Goal: Task Accomplishment & Management: Use online tool/utility

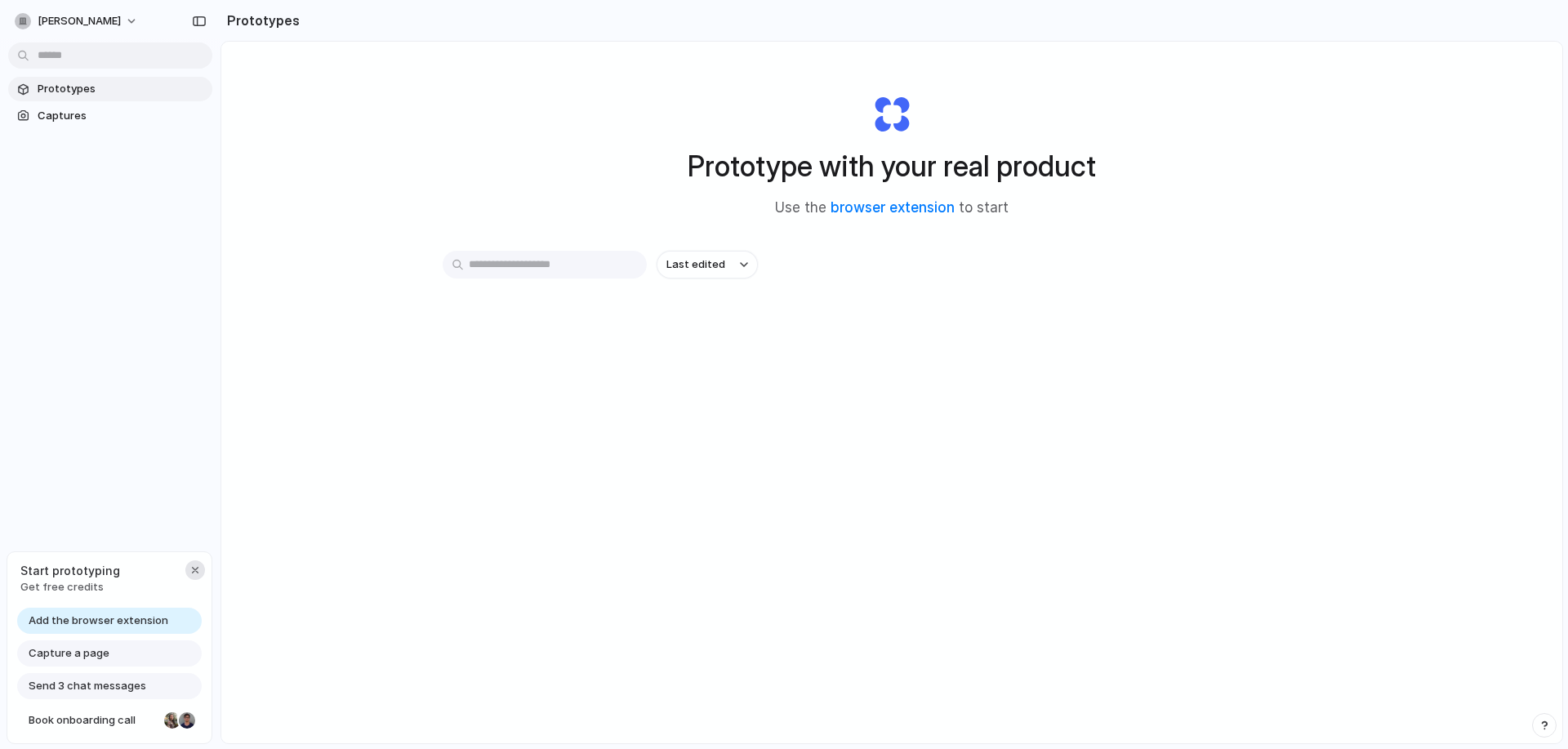
click at [185, 567] on button "button" at bounding box center [195, 570] width 20 height 20
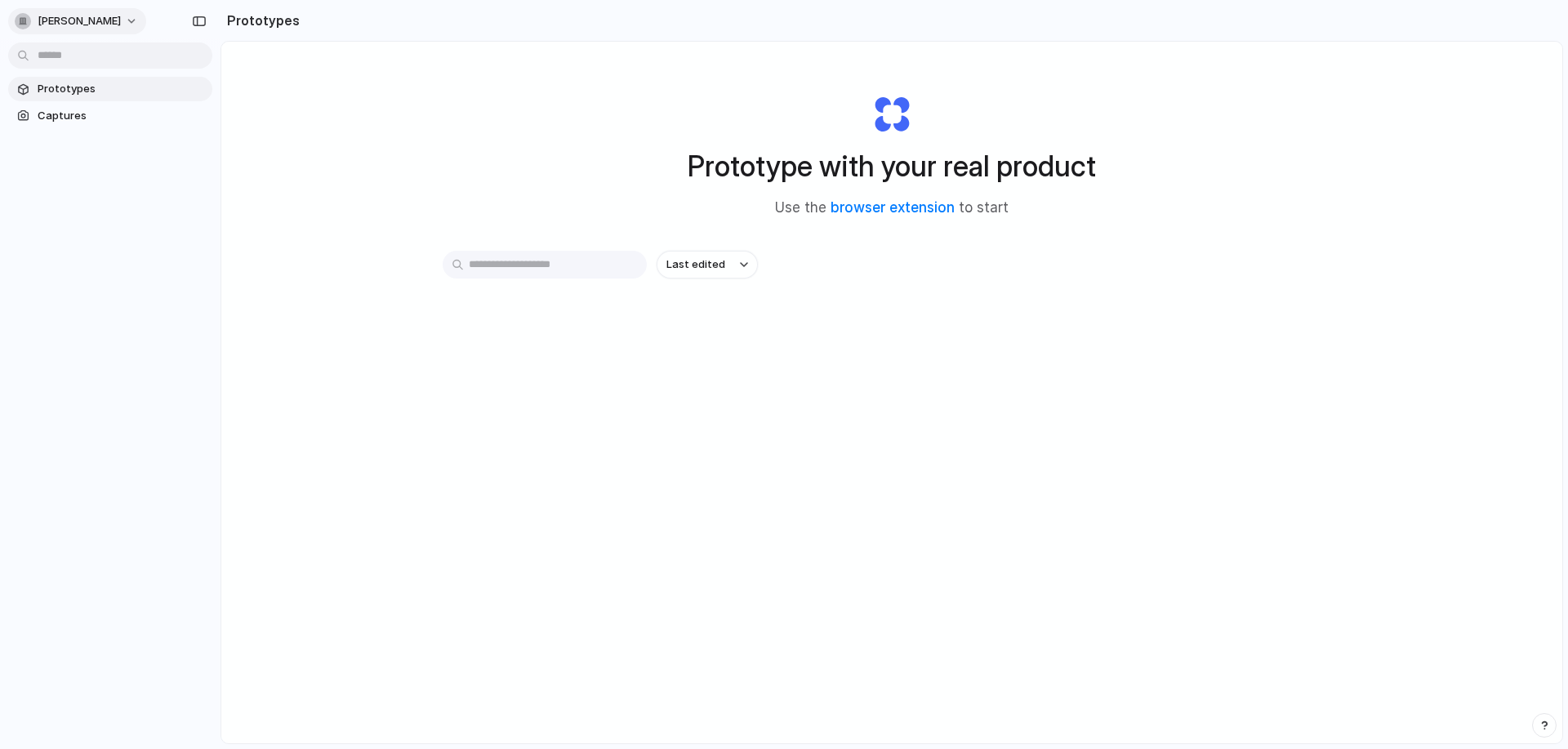
click at [145, 27] on button "[PERSON_NAME]" at bounding box center [76, 21] width 138 height 26
click at [110, 64] on li "Settings" at bounding box center [79, 58] width 136 height 26
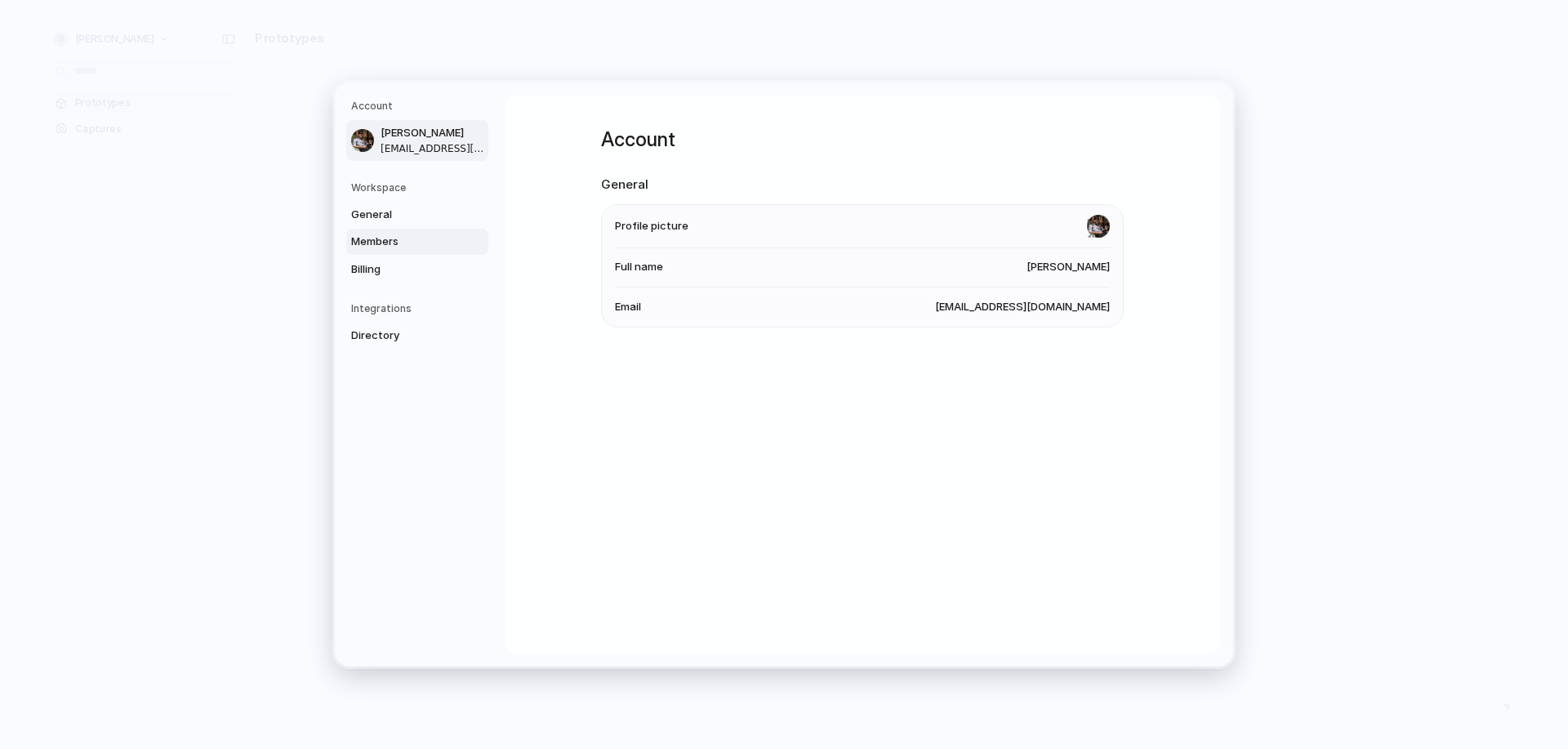
click at [413, 240] on span "Members" at bounding box center [403, 242] width 105 height 16
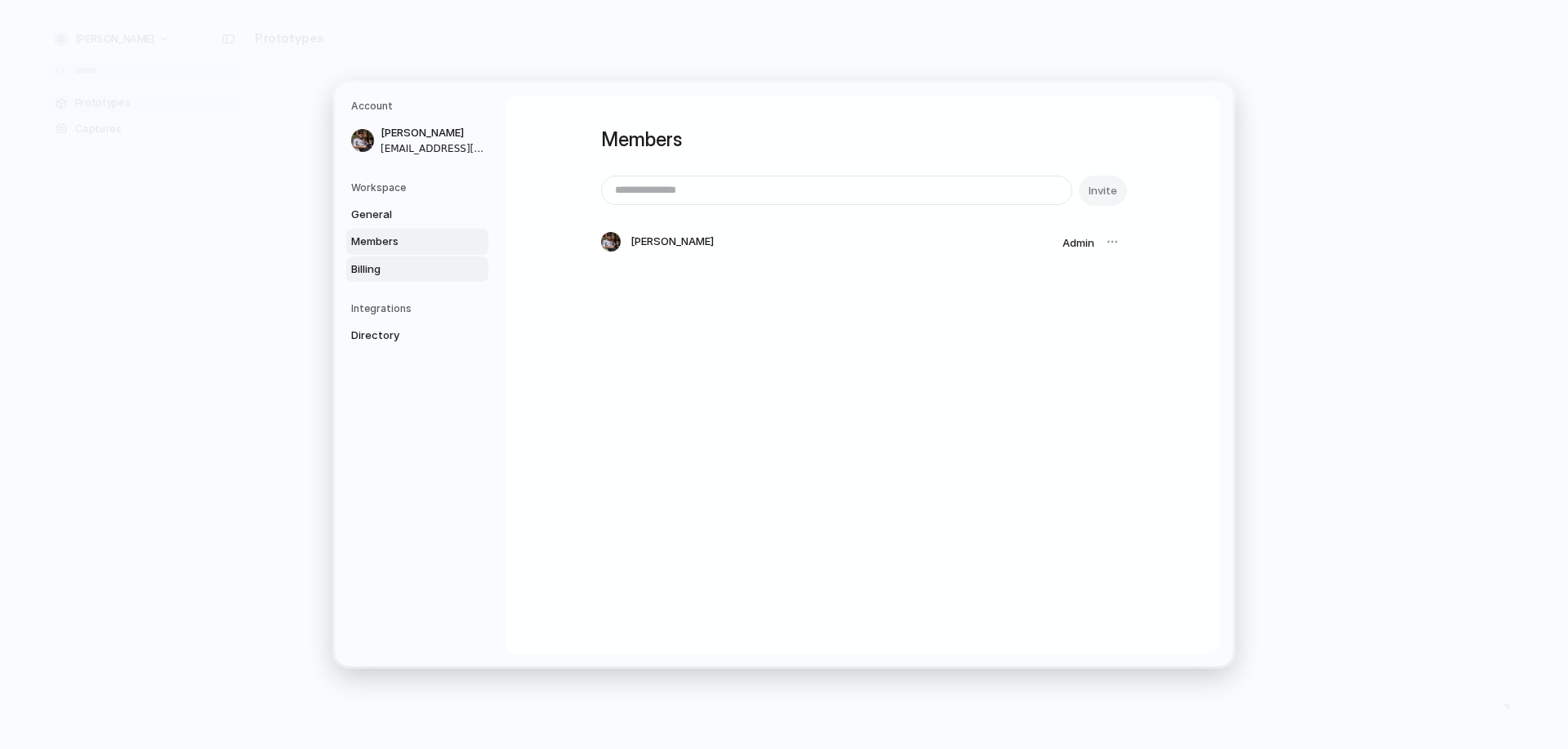
click at [407, 268] on span "Billing" at bounding box center [403, 269] width 105 height 16
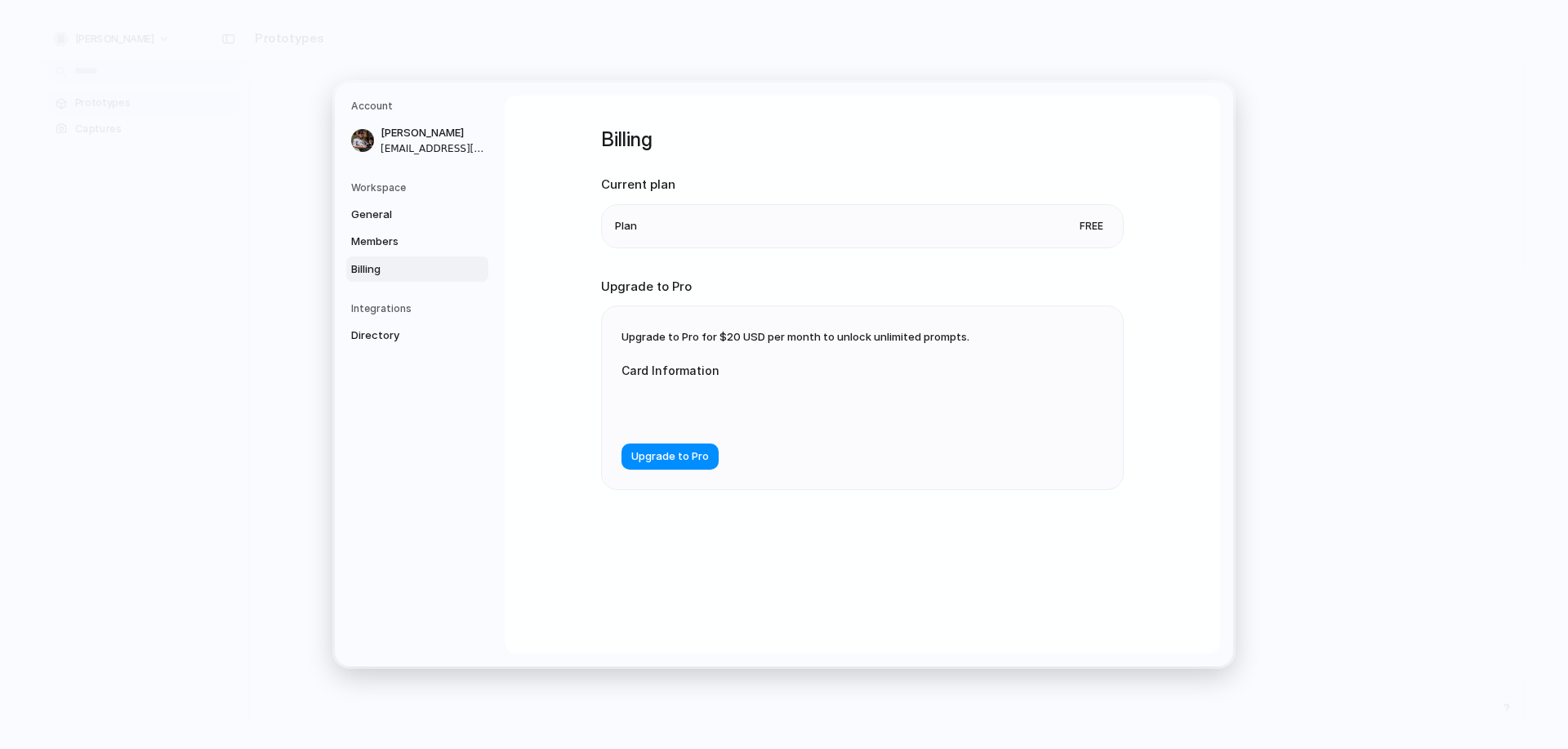
drag, startPoint x: 594, startPoint y: 284, endPoint x: 722, endPoint y: 279, distance: 128.1
click at [722, 279] on div "Billing Current plan Plan Free Upgrade to Pro Upgrade to Pro for $20 USD per mo…" at bounding box center [863, 374] width 716 height 558
click at [750, 272] on div "Billing Current plan Plan Free Upgrade to Pro Upgrade to Pro for $20 USD per mo…" at bounding box center [862, 329] width 522 height 468
click at [739, 326] on div "Upgrade to Pro for $20 USD per month to unlock unlimited prompts. Card Informat…" at bounding box center [863, 397] width 522 height 183
click at [610, 212] on ul "Plan Free" at bounding box center [862, 226] width 522 height 44
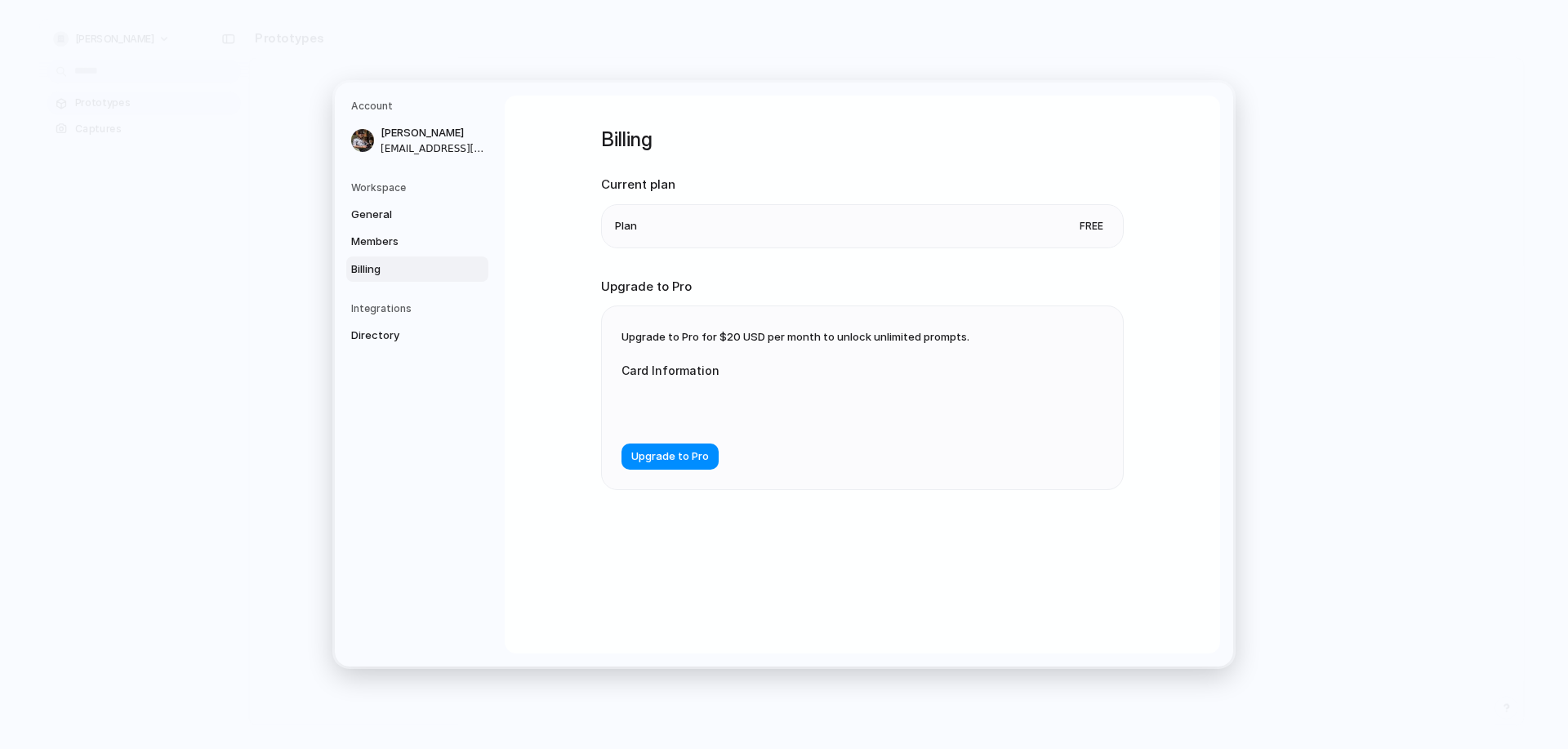
drag, startPoint x: 593, startPoint y: 174, endPoint x: 649, endPoint y: 230, distance: 79.2
click at [688, 183] on div "Billing Current plan Plan Free Upgrade to Pro Upgrade to Pro for $20 USD per mo…" at bounding box center [863, 374] width 716 height 558
click at [643, 236] on li "Plan Free" at bounding box center [862, 226] width 495 height 42
click at [602, 155] on div "Billing Current plan Plan Free Upgrade to Pro Upgrade to Pro for $20 USD per mo…" at bounding box center [862, 329] width 522 height 468
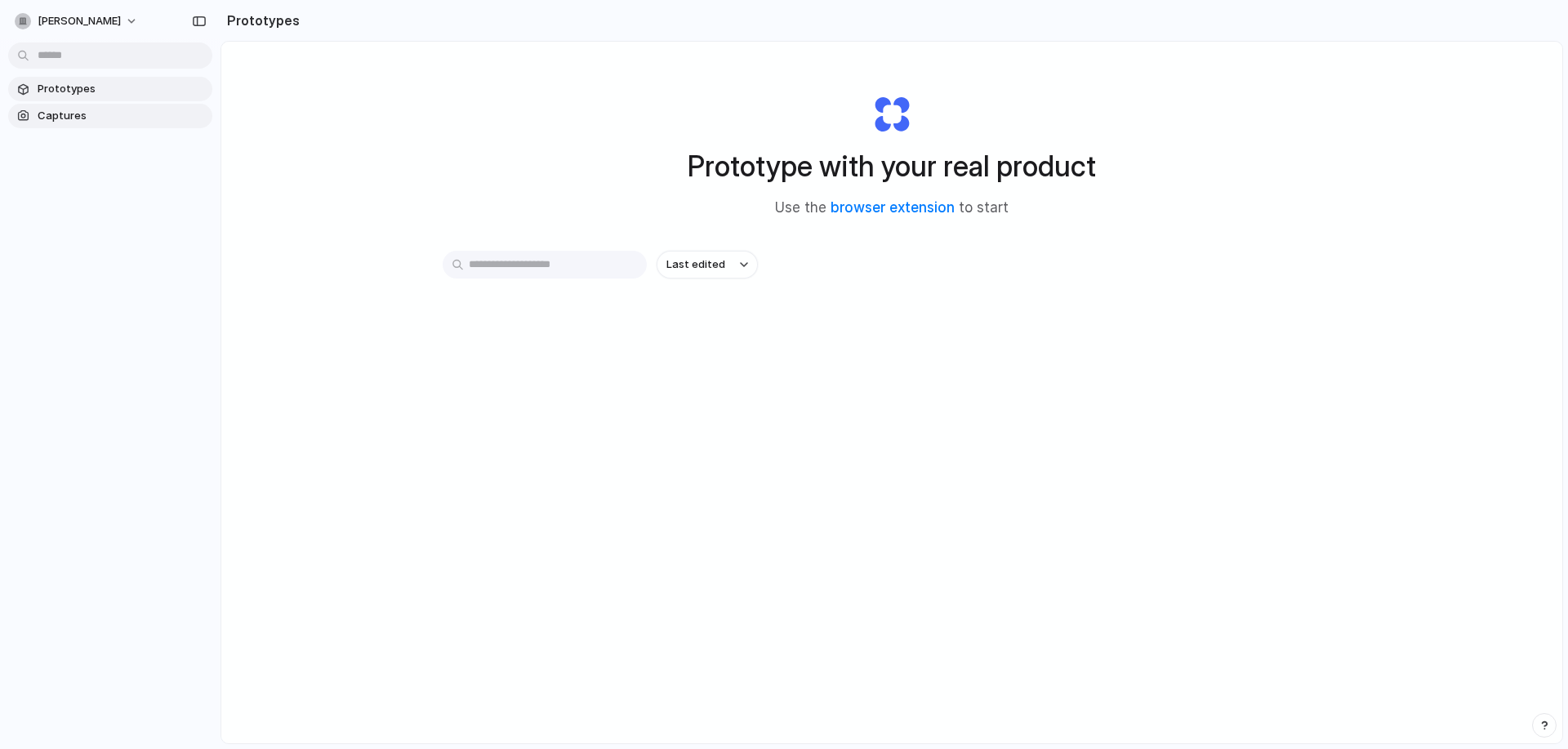
click at [123, 106] on link "Captures" at bounding box center [110, 116] width 204 height 24
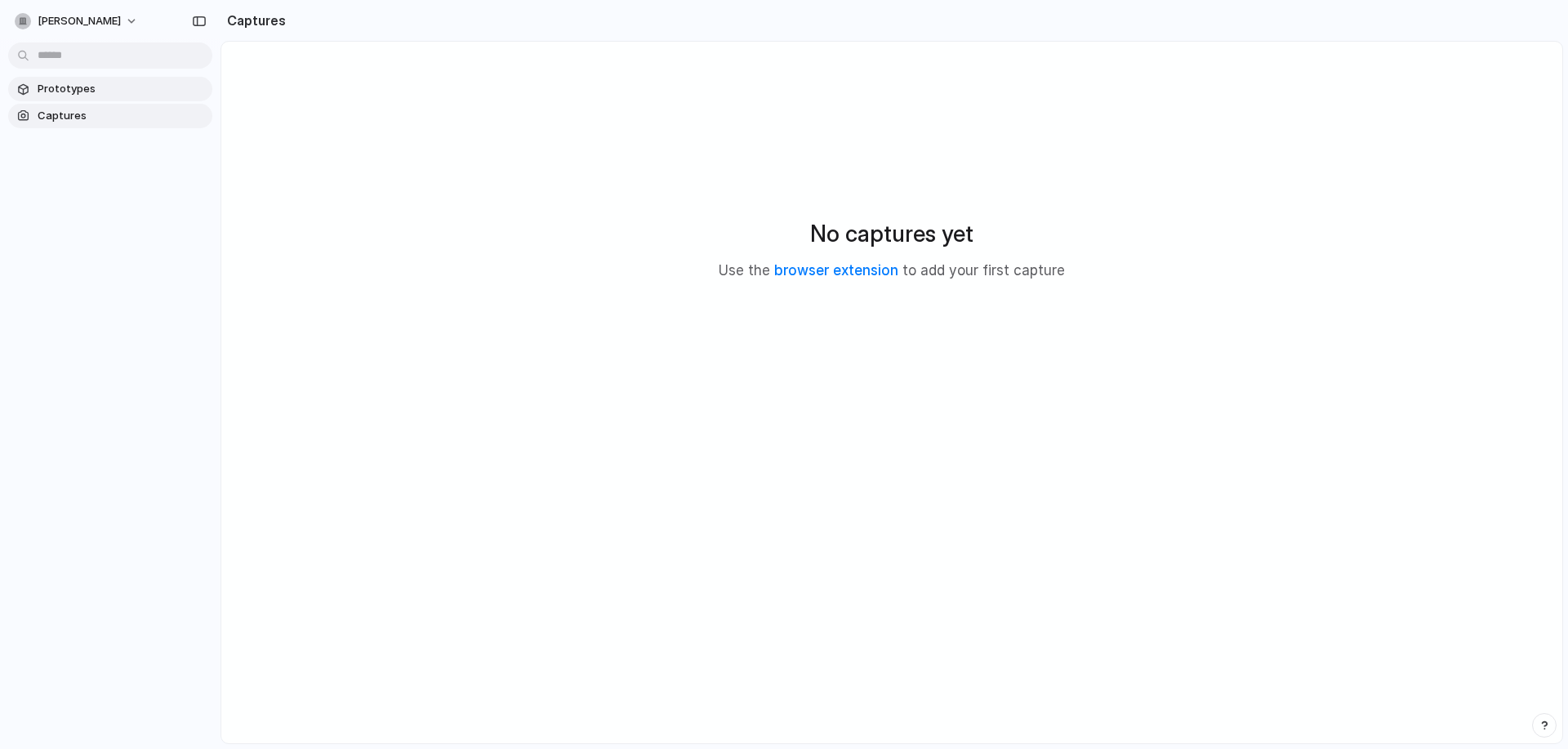
click at [129, 94] on span "Prototypes" at bounding box center [121, 88] width 168 height 16
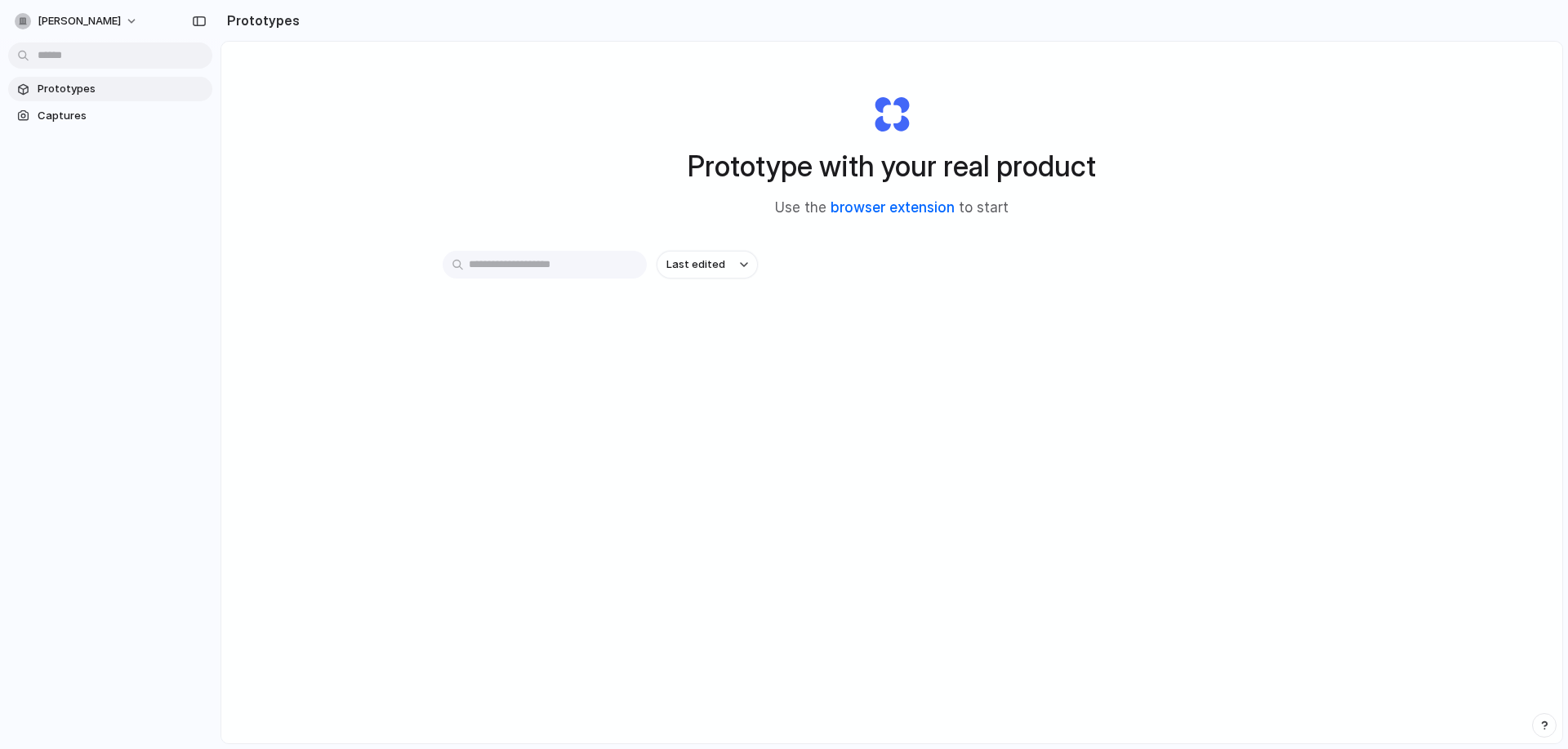
click at [856, 204] on link "browser extension" at bounding box center [892, 207] width 124 height 16
click at [121, 16] on span "[PERSON_NAME]" at bounding box center [79, 21] width 83 height 16
click at [95, 60] on li "Settings" at bounding box center [79, 58] width 136 height 26
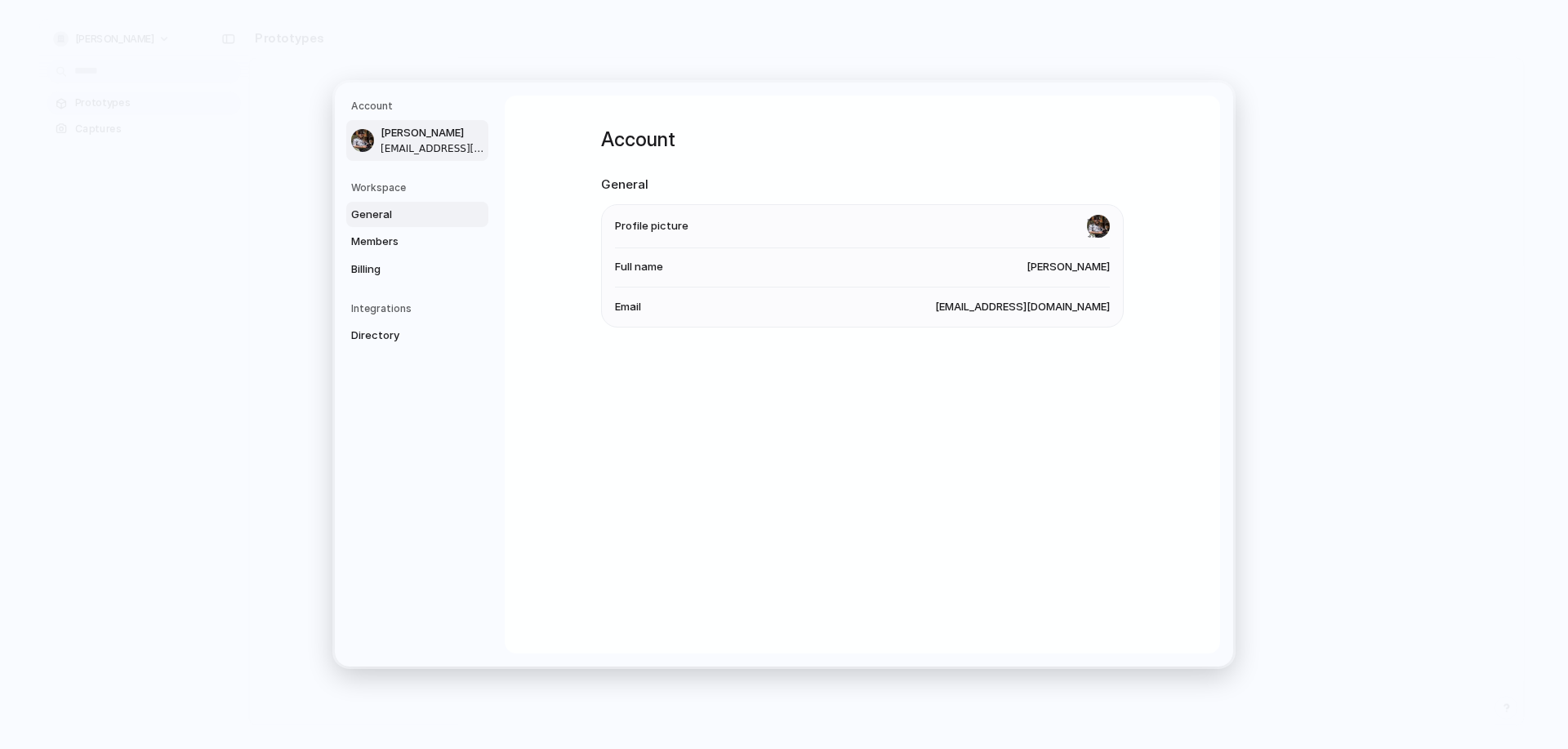
click at [402, 216] on span "General" at bounding box center [403, 215] width 105 height 16
click at [404, 242] on span "Members" at bounding box center [403, 242] width 105 height 16
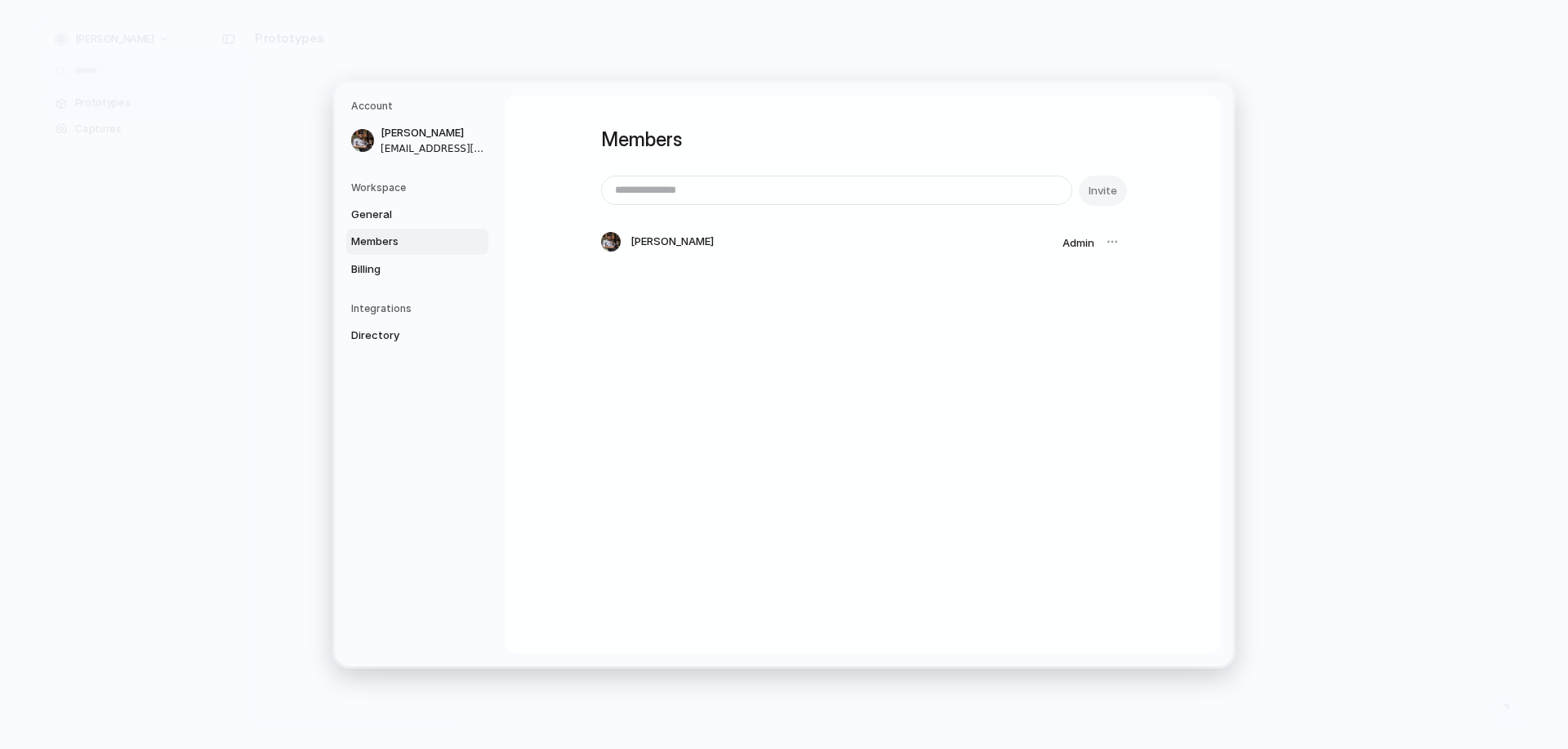
click at [377, 199] on div "Workspace General Members Billing" at bounding box center [419, 231] width 137 height 102
click at [392, 207] on span "General" at bounding box center [403, 215] width 105 height 16
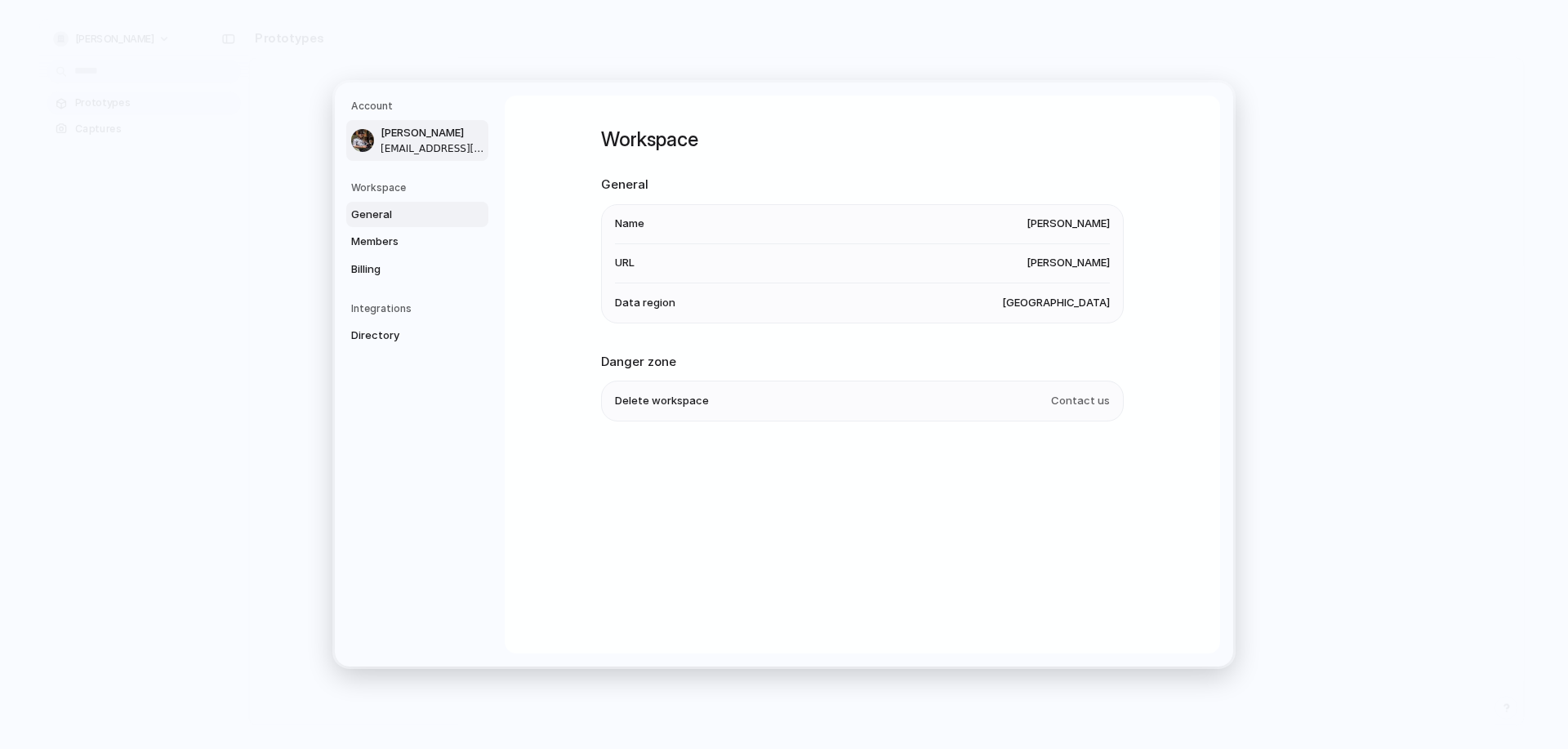
click at [387, 132] on span "Bhargav Dhameliya" at bounding box center [432, 132] width 105 height 16
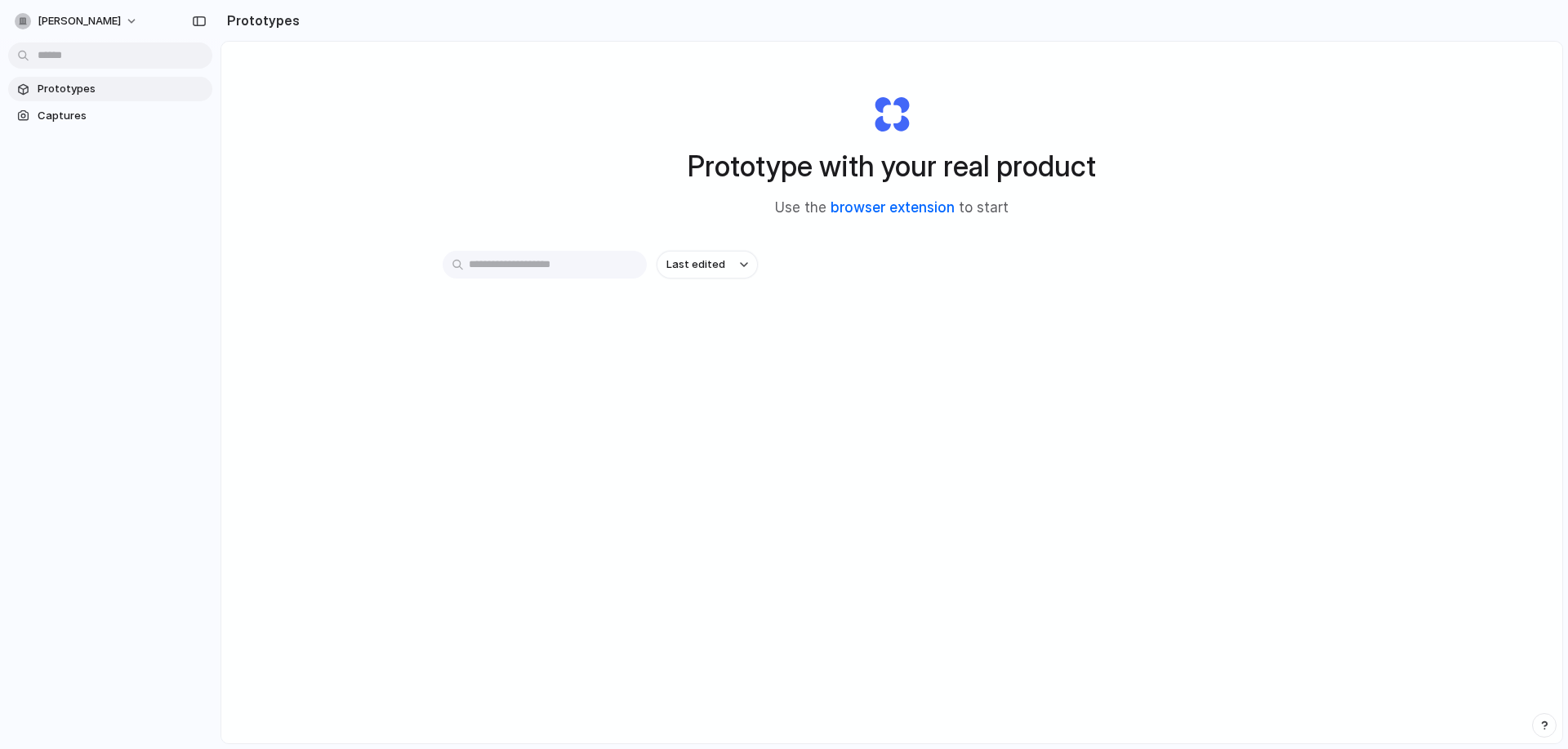
click at [876, 204] on link "browser extension" at bounding box center [892, 207] width 124 height 16
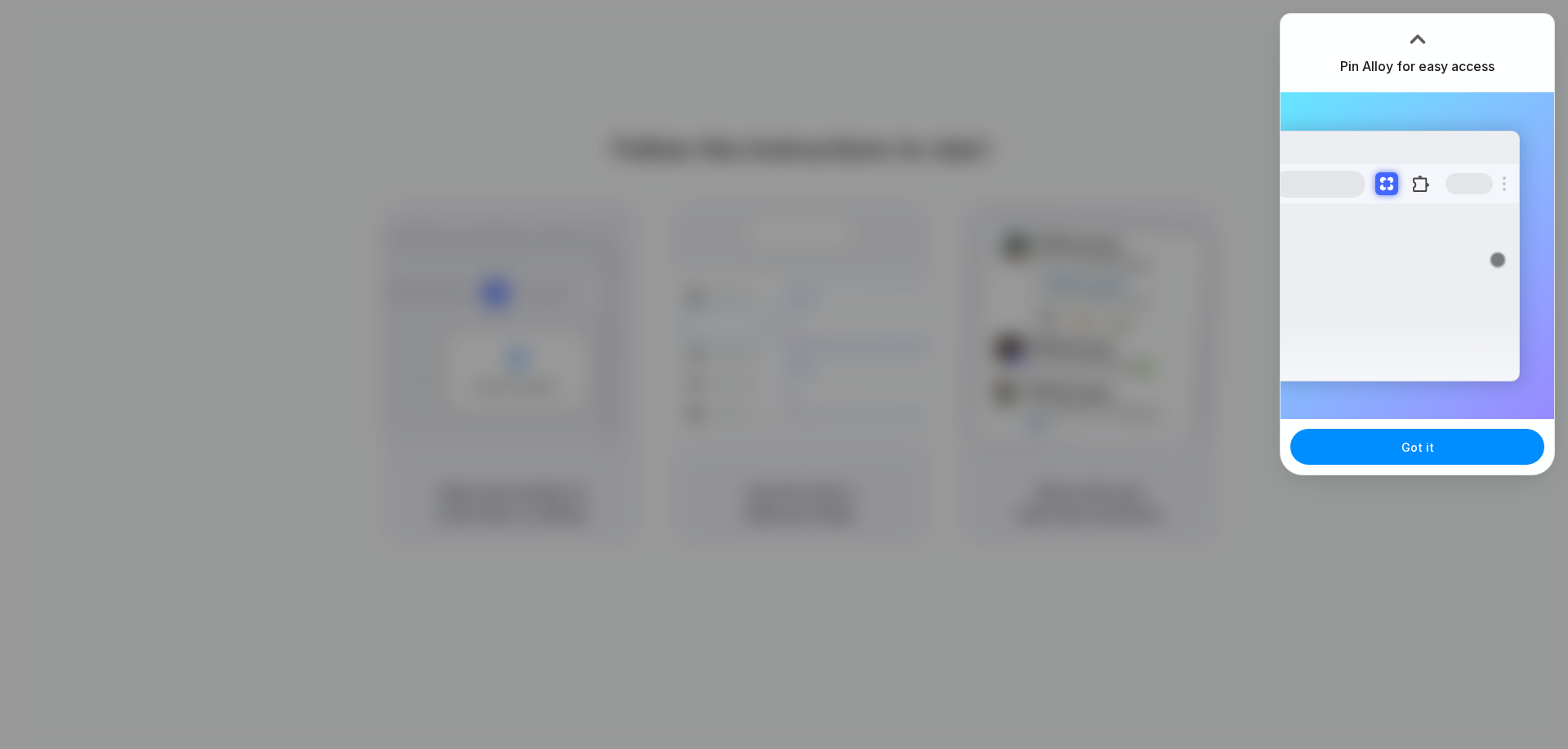
click at [1345, 344] on div "Extensions Alloy · AI Prototyping for..." at bounding box center [1396, 255] width 247 height 250
click at [1427, 449] on span "Got it" at bounding box center [1418, 447] width 33 height 17
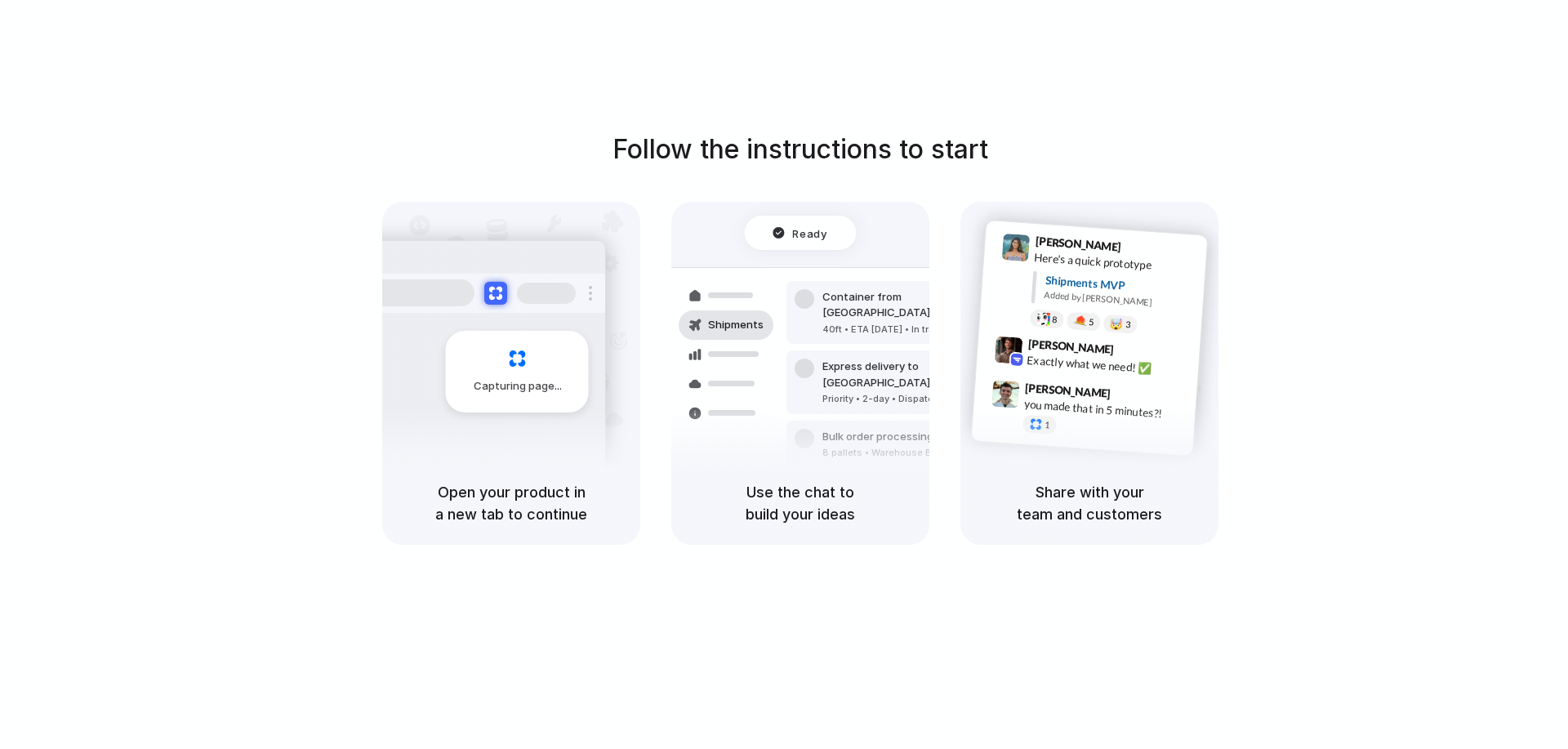
click at [478, 435] on div "Capturing page" at bounding box center [483, 365] width 247 height 250
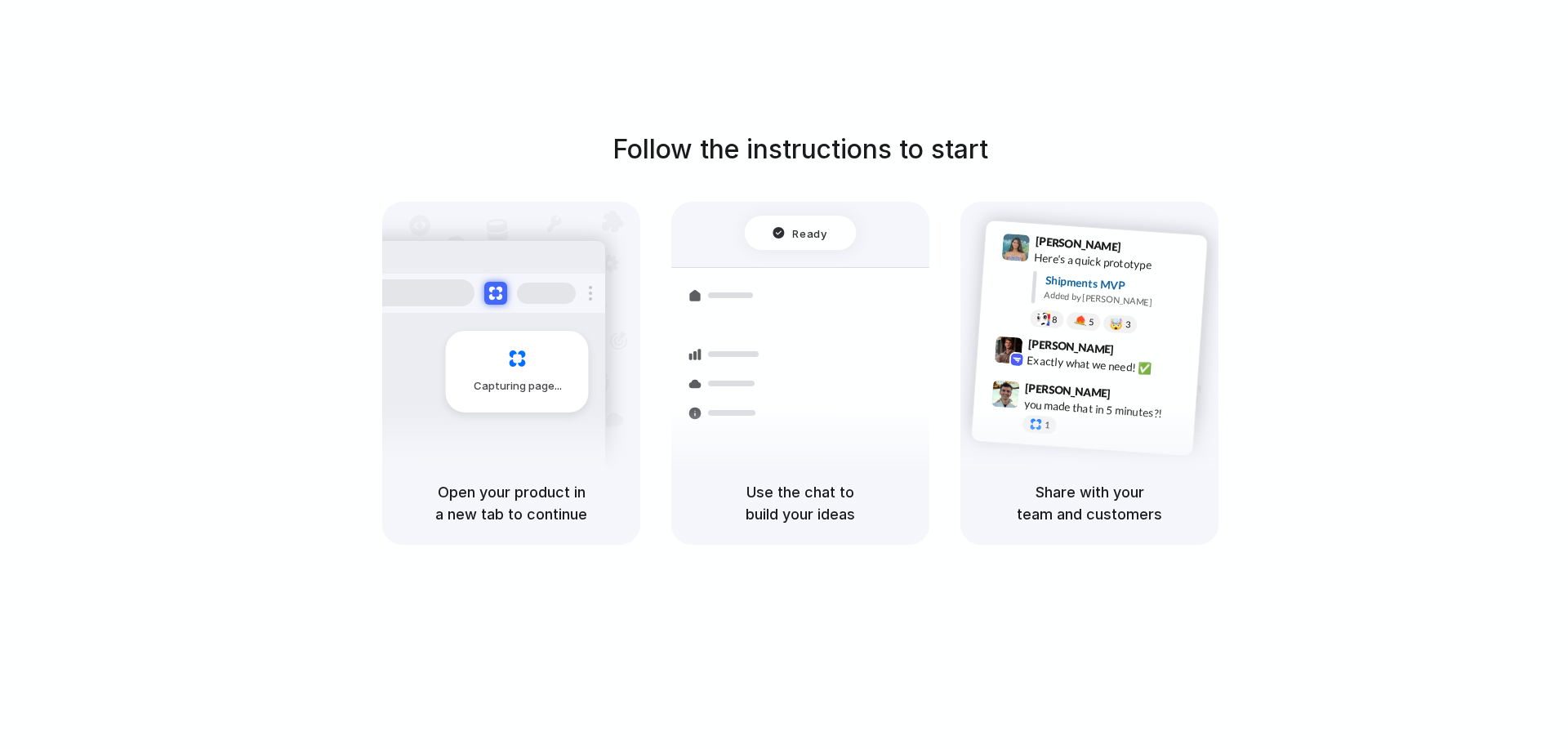
drag, startPoint x: 440, startPoint y: 488, endPoint x: 585, endPoint y: 534, distance: 152.1
click at [593, 526] on div "Open your product in a new tab to continue" at bounding box center [511, 503] width 258 height 83
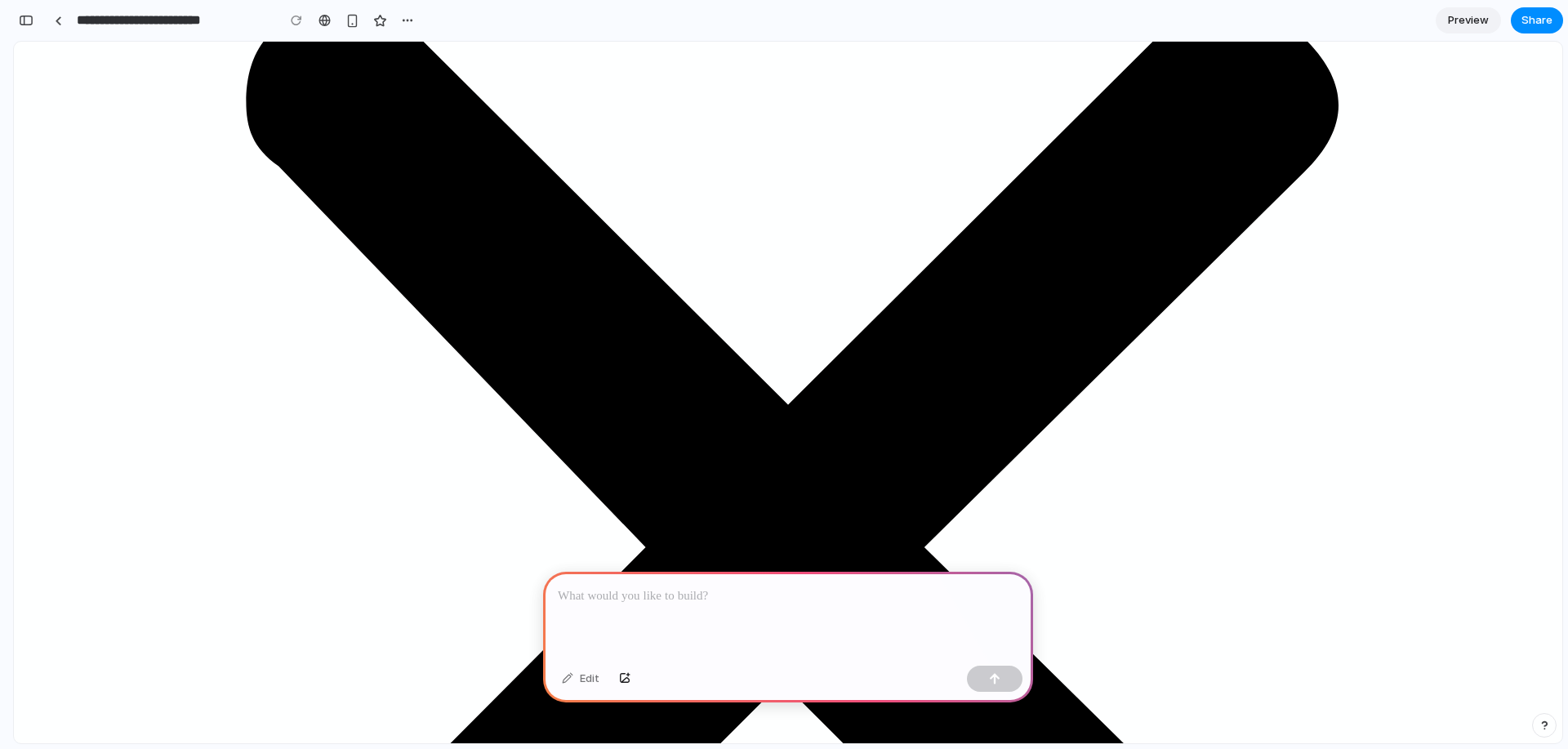
scroll to position [2286, 0]
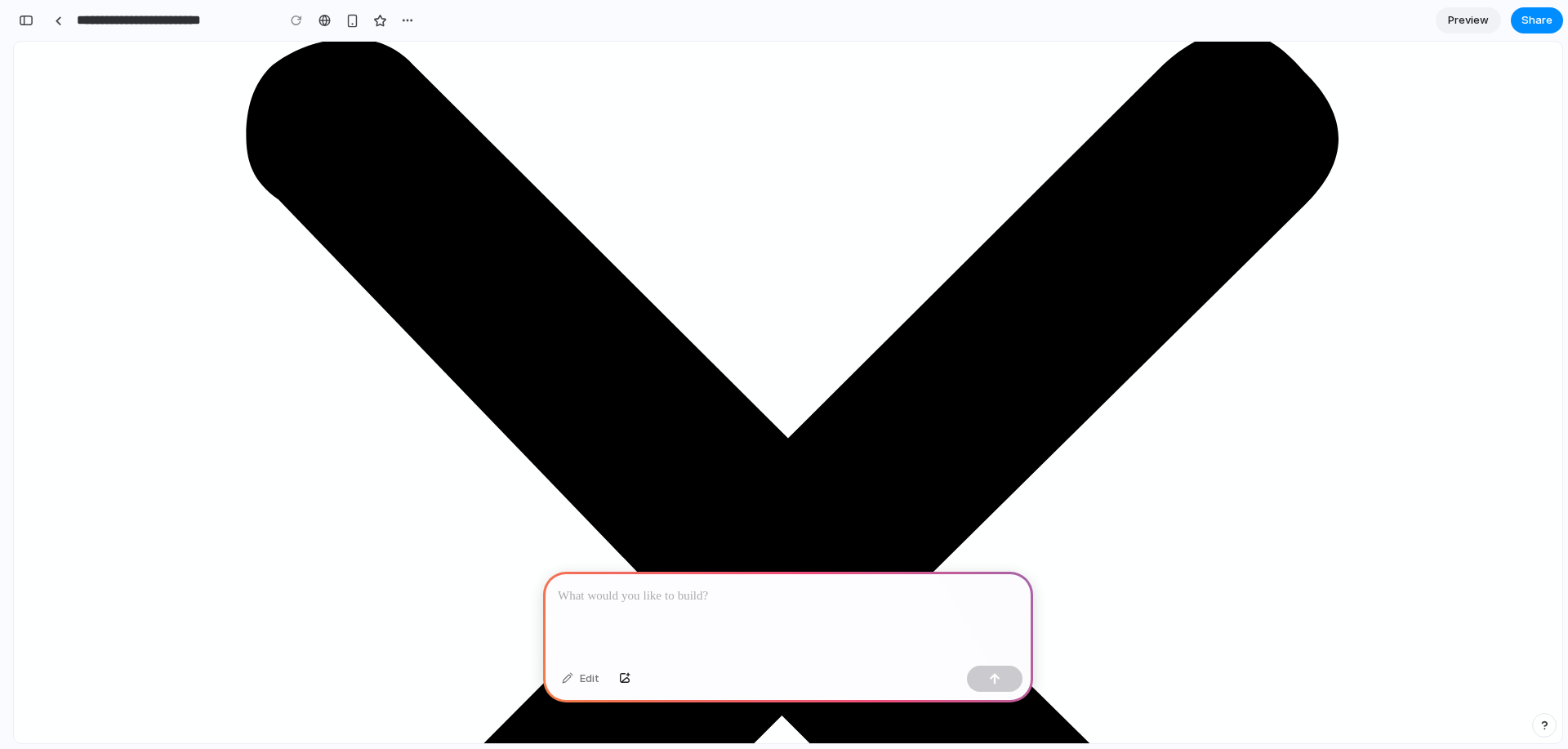
drag, startPoint x: 632, startPoint y: 304, endPoint x: 948, endPoint y: 320, distance: 316.4
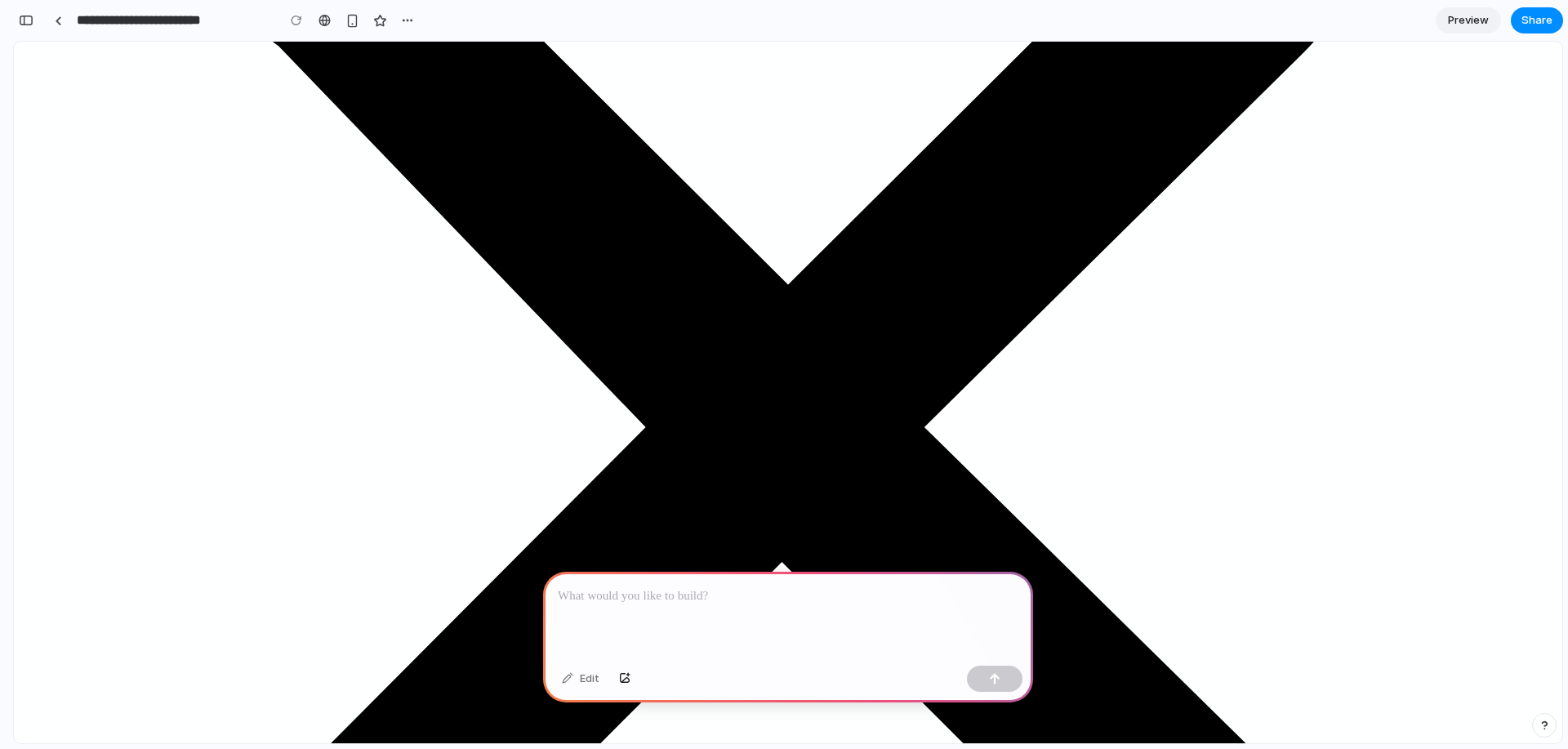
scroll to position [2476, 0]
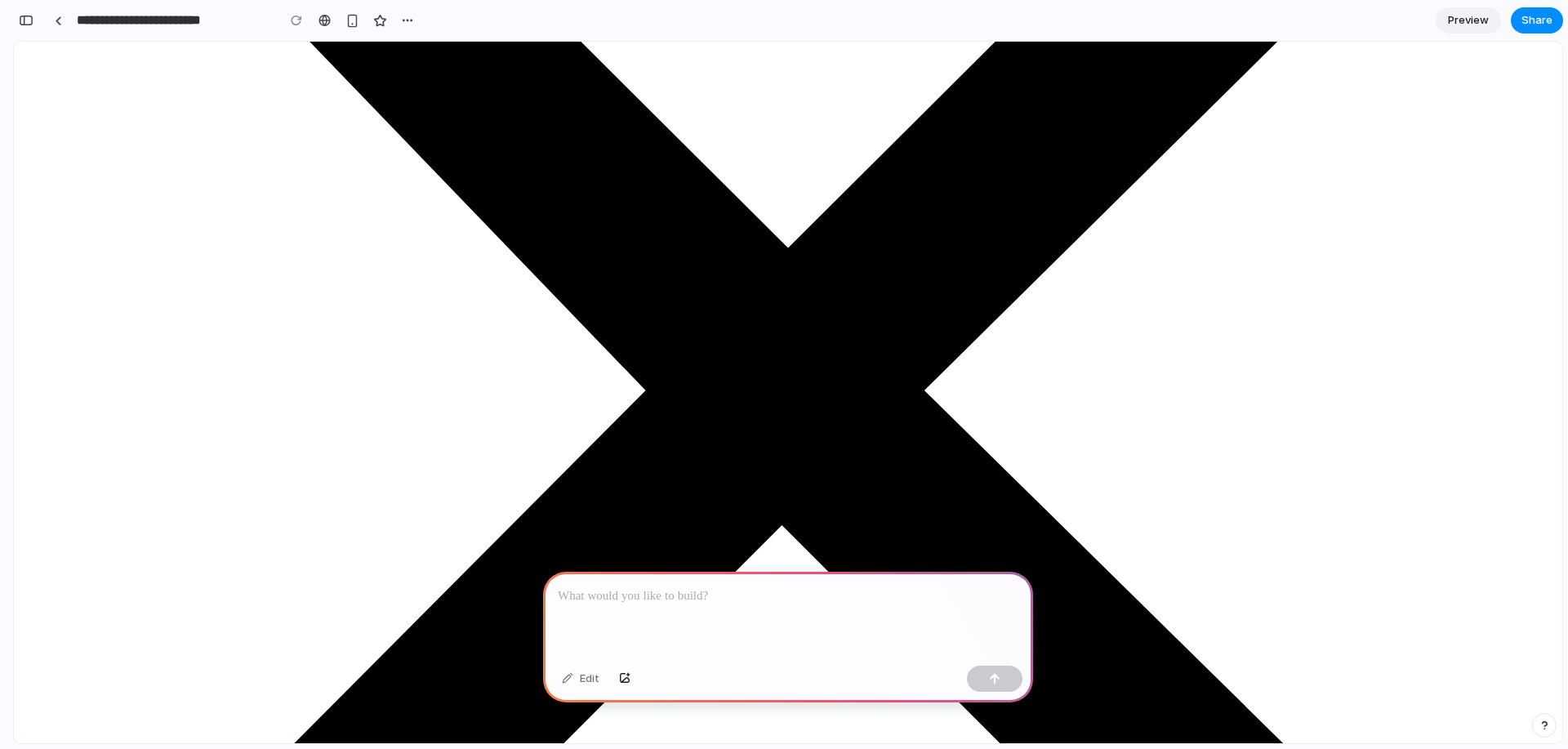
click at [694, 591] on p at bounding box center [788, 596] width 461 height 20
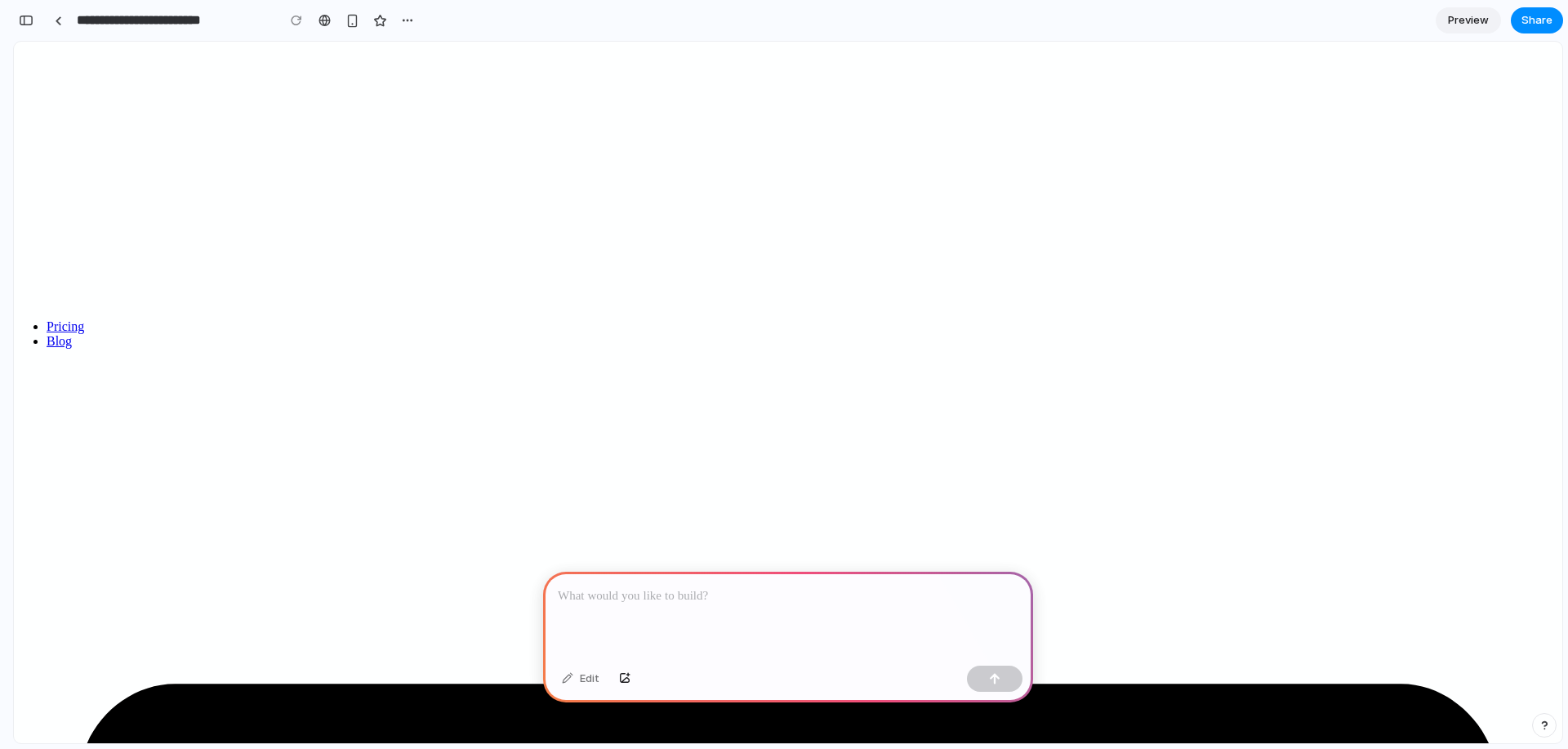
scroll to position [0, 0]
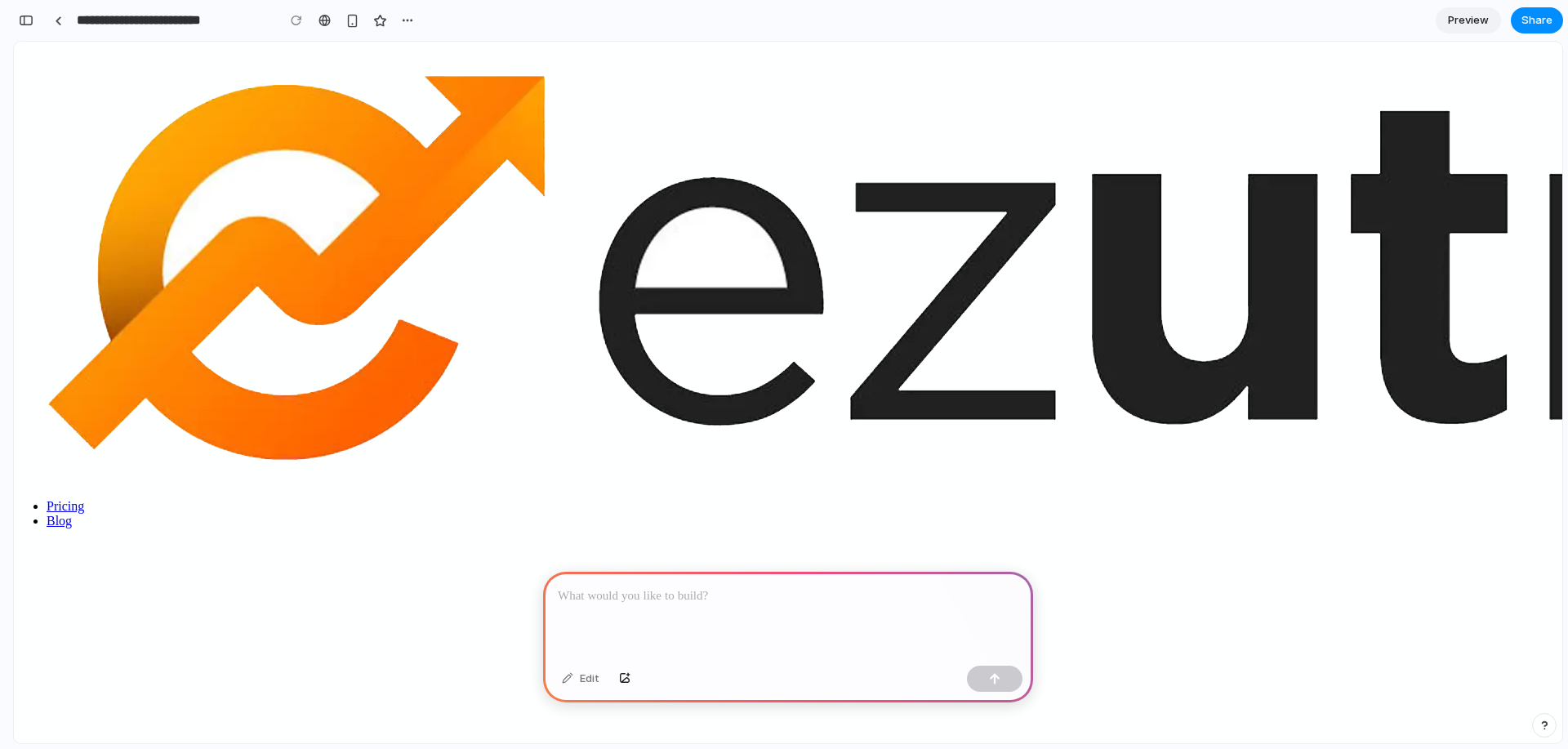
drag, startPoint x: 781, startPoint y: 281, endPoint x: 1075, endPoint y: 351, distance: 302.2
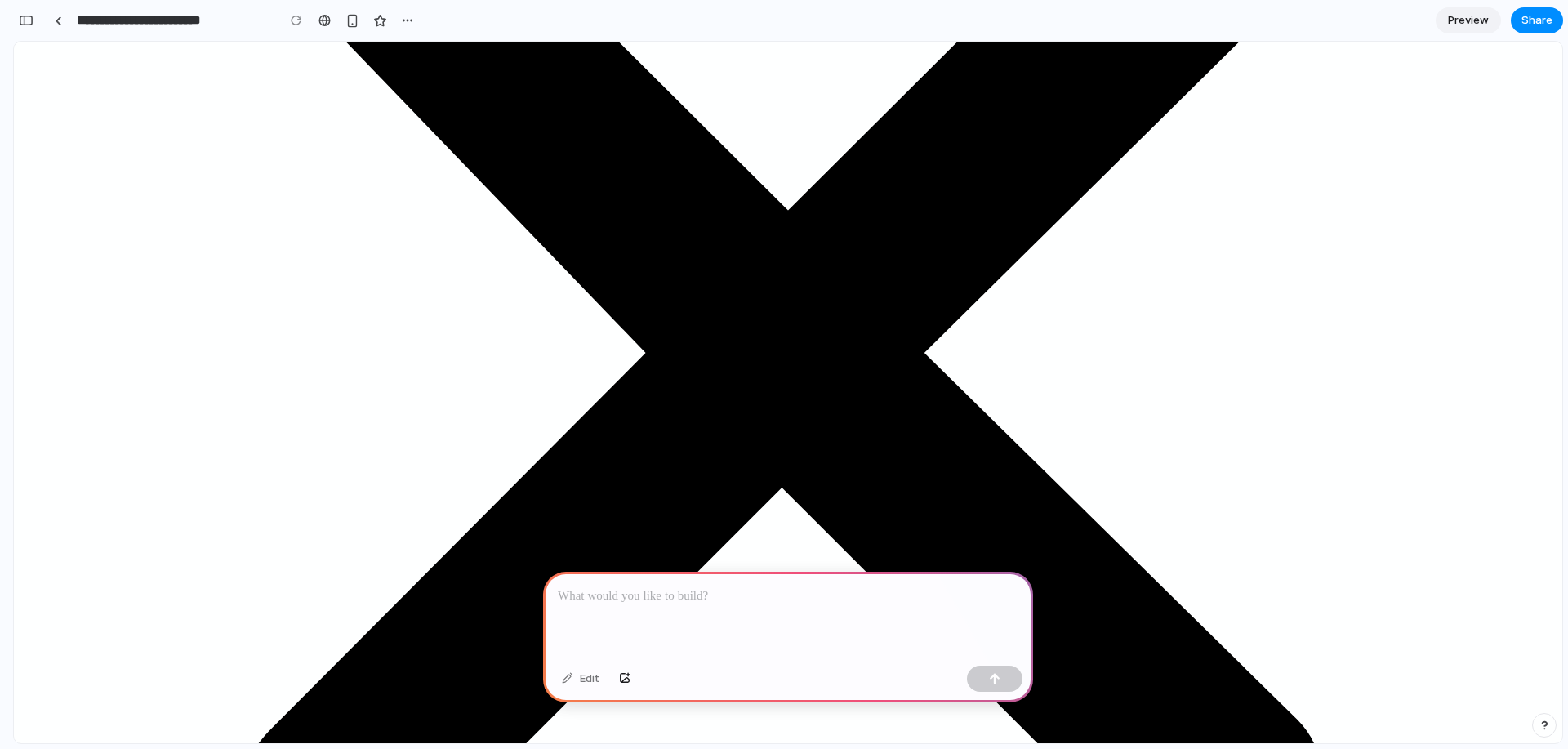
scroll to position [2476, 0]
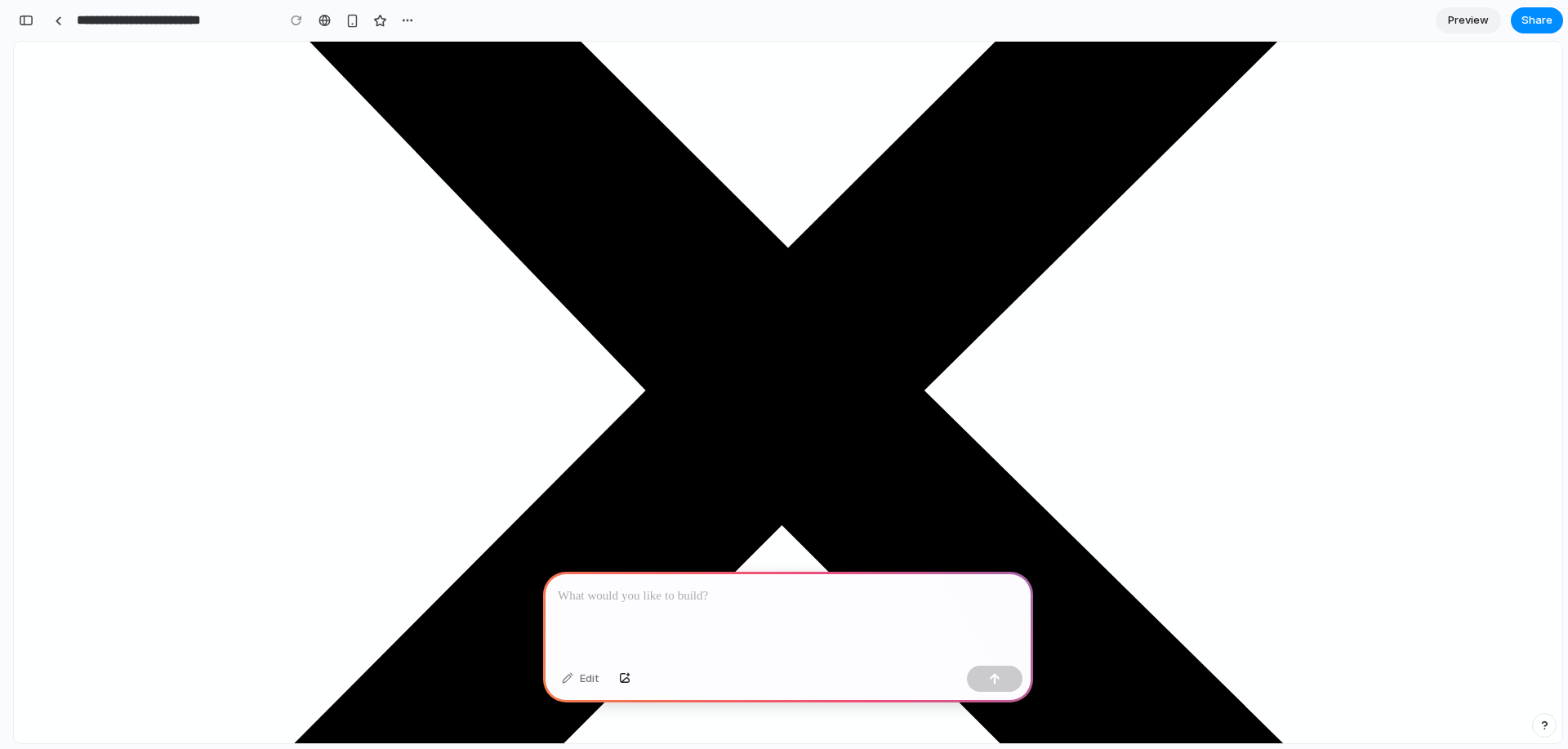
click at [694, 586] on p at bounding box center [788, 596] width 461 height 20
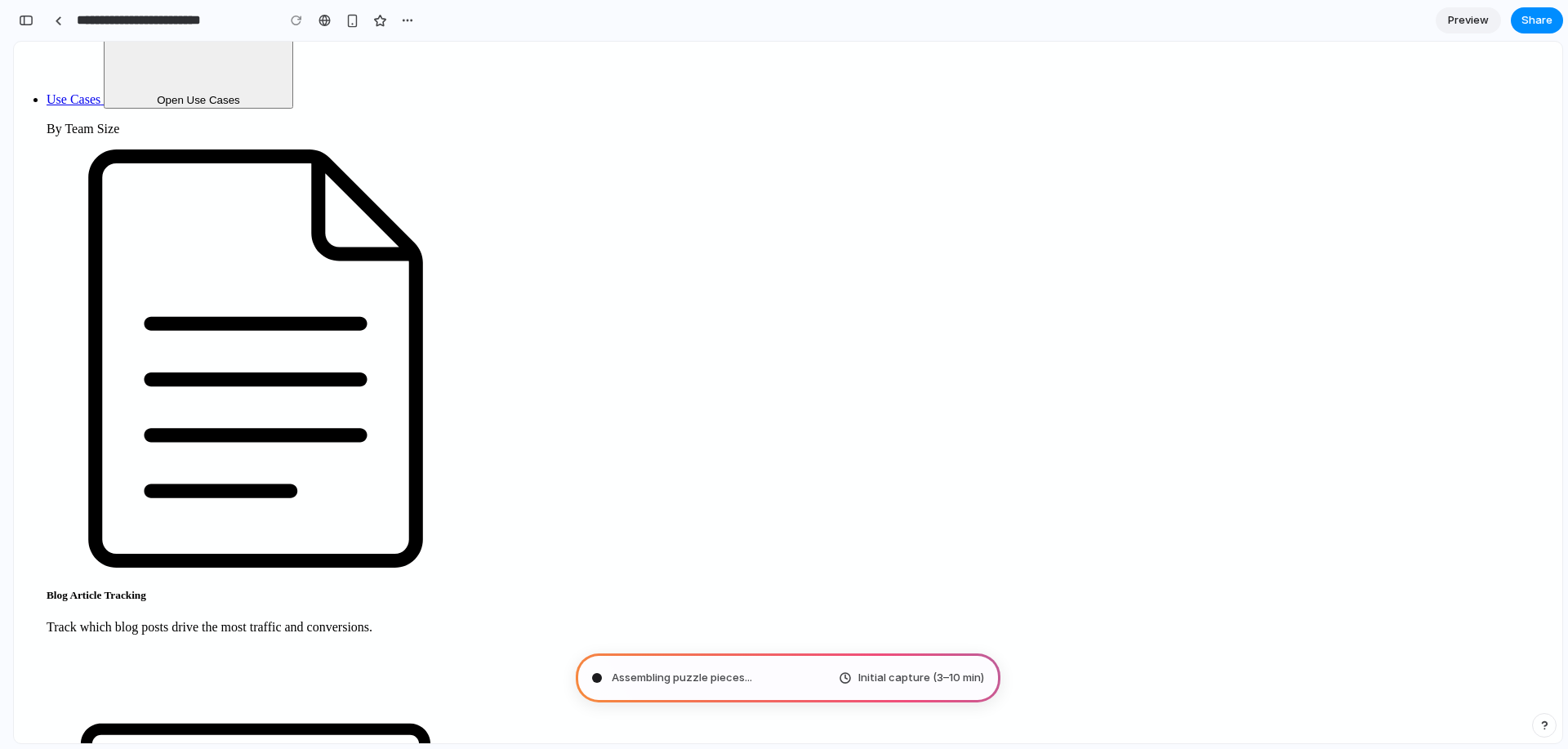
scroll to position [4191, 0]
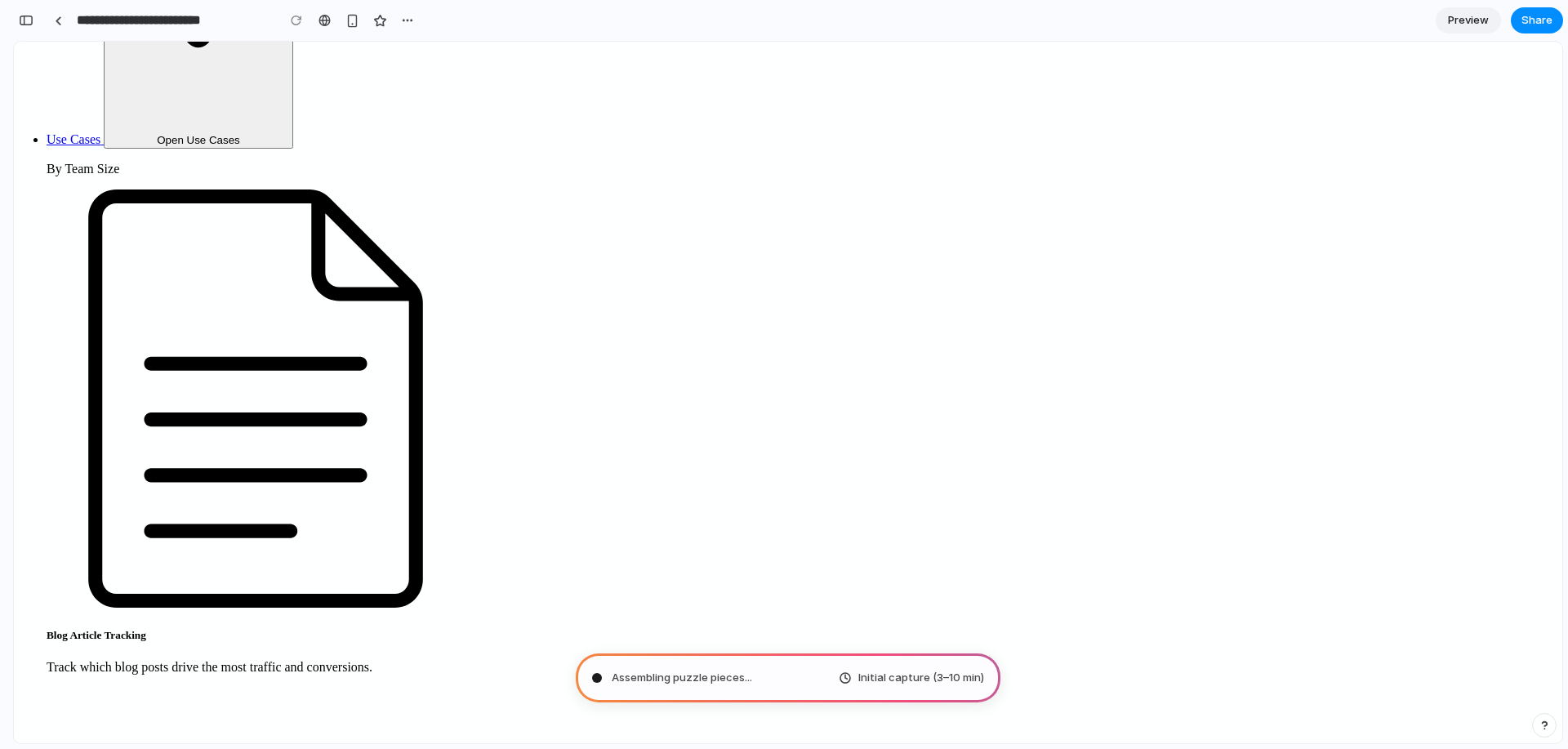
drag, startPoint x: 487, startPoint y: 300, endPoint x: 500, endPoint y: 344, distance: 45.9
drag, startPoint x: 316, startPoint y: 286, endPoint x: 666, endPoint y: 442, distance: 383.2
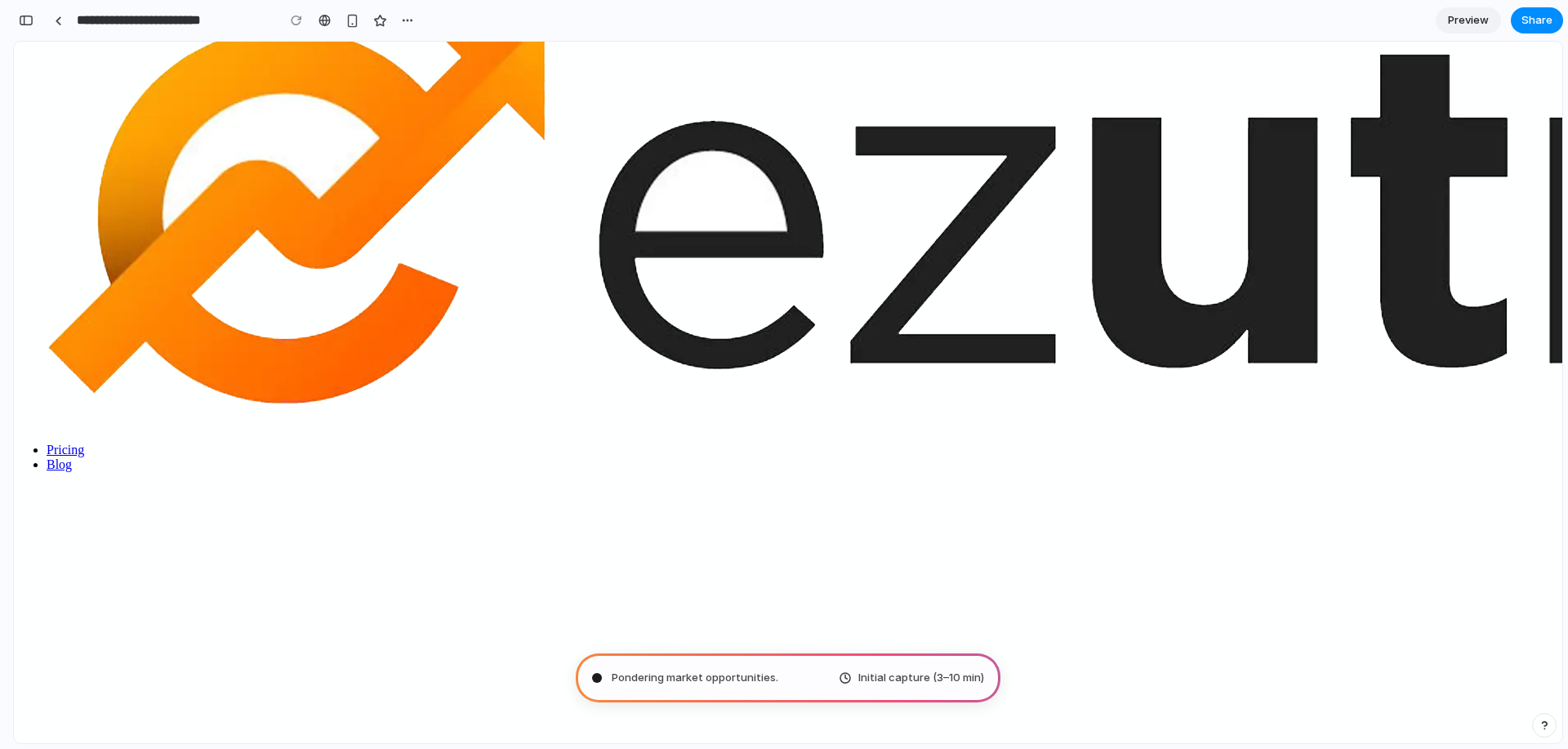
scroll to position [0, 0]
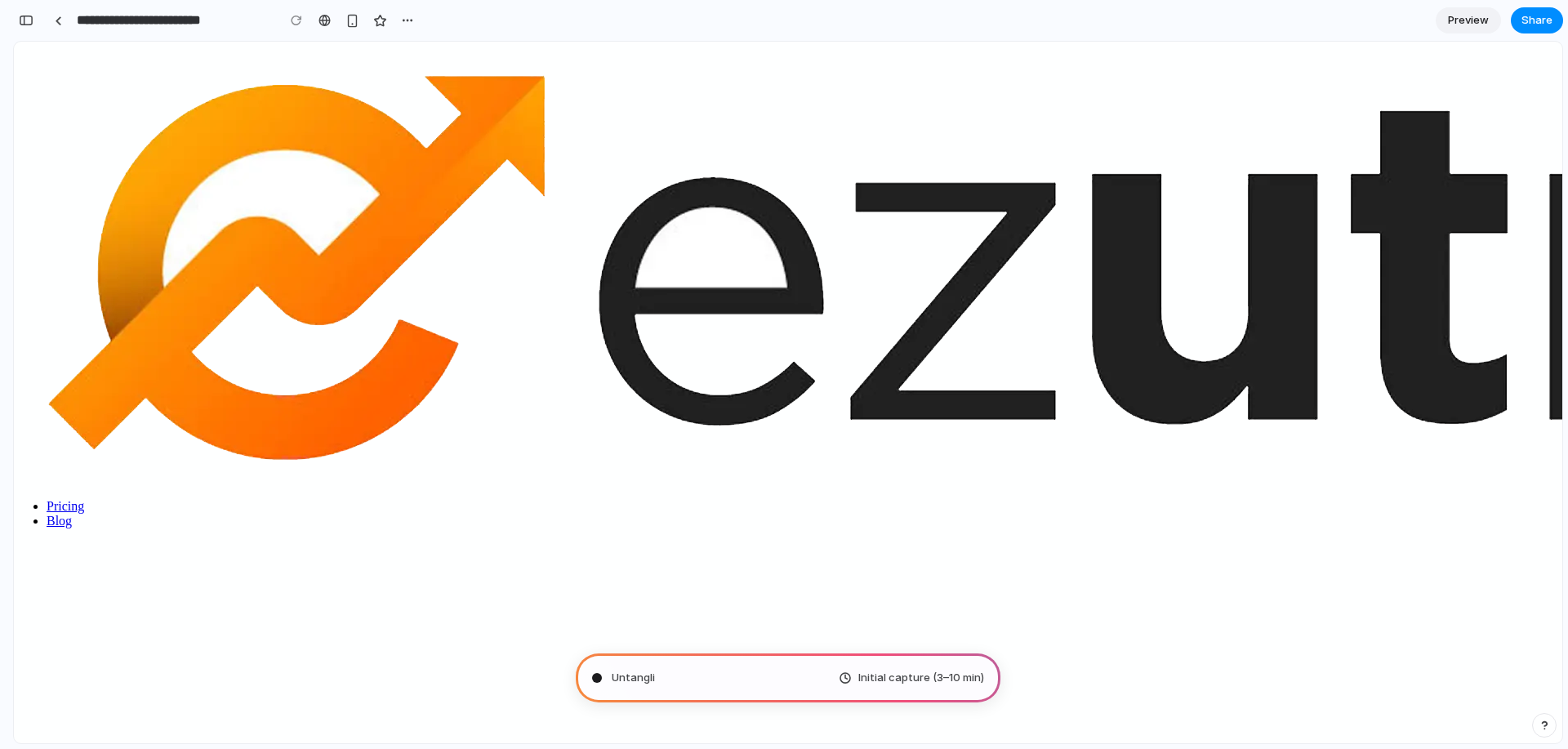
drag, startPoint x: 464, startPoint y: 285, endPoint x: 832, endPoint y: 287, distance: 368.0
drag, startPoint x: 860, startPoint y: 292, endPoint x: 1072, endPoint y: 352, distance: 220.3
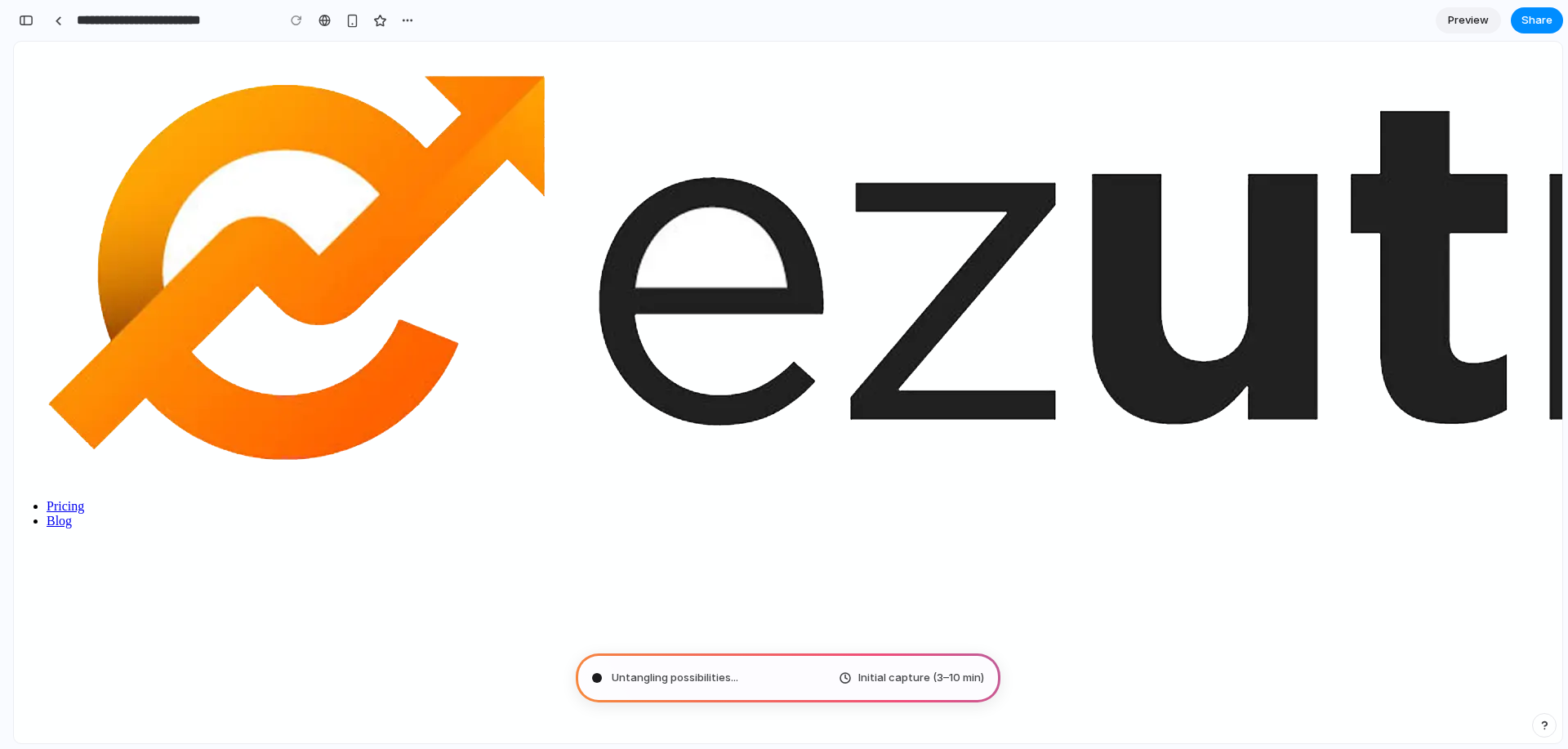
drag, startPoint x: 981, startPoint y: 354, endPoint x: 850, endPoint y: 286, distance: 147.6
drag, startPoint x: 925, startPoint y: 300, endPoint x: 949, endPoint y: 307, distance: 25.0
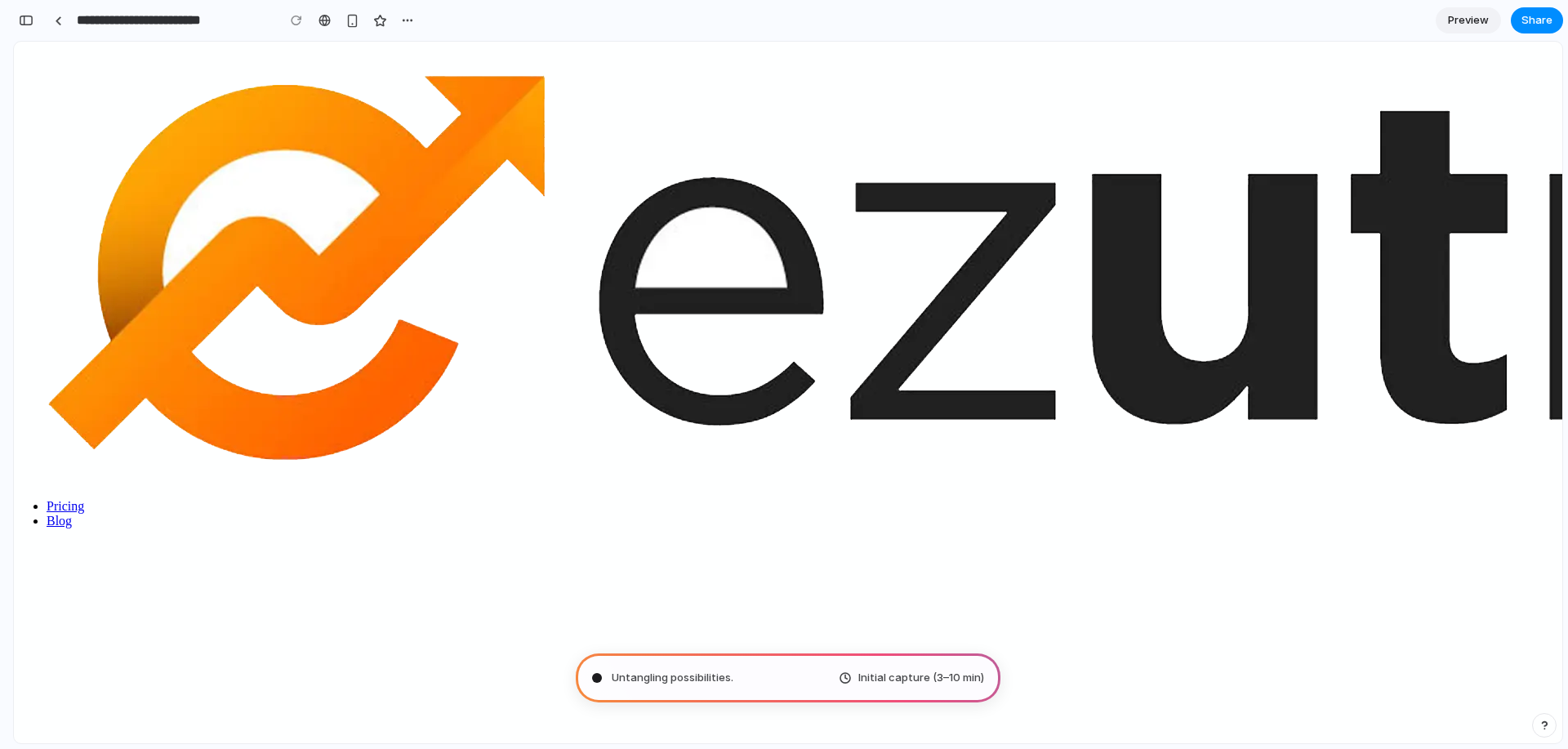
drag, startPoint x: 859, startPoint y: 301, endPoint x: 981, endPoint y: 351, distance: 131.8
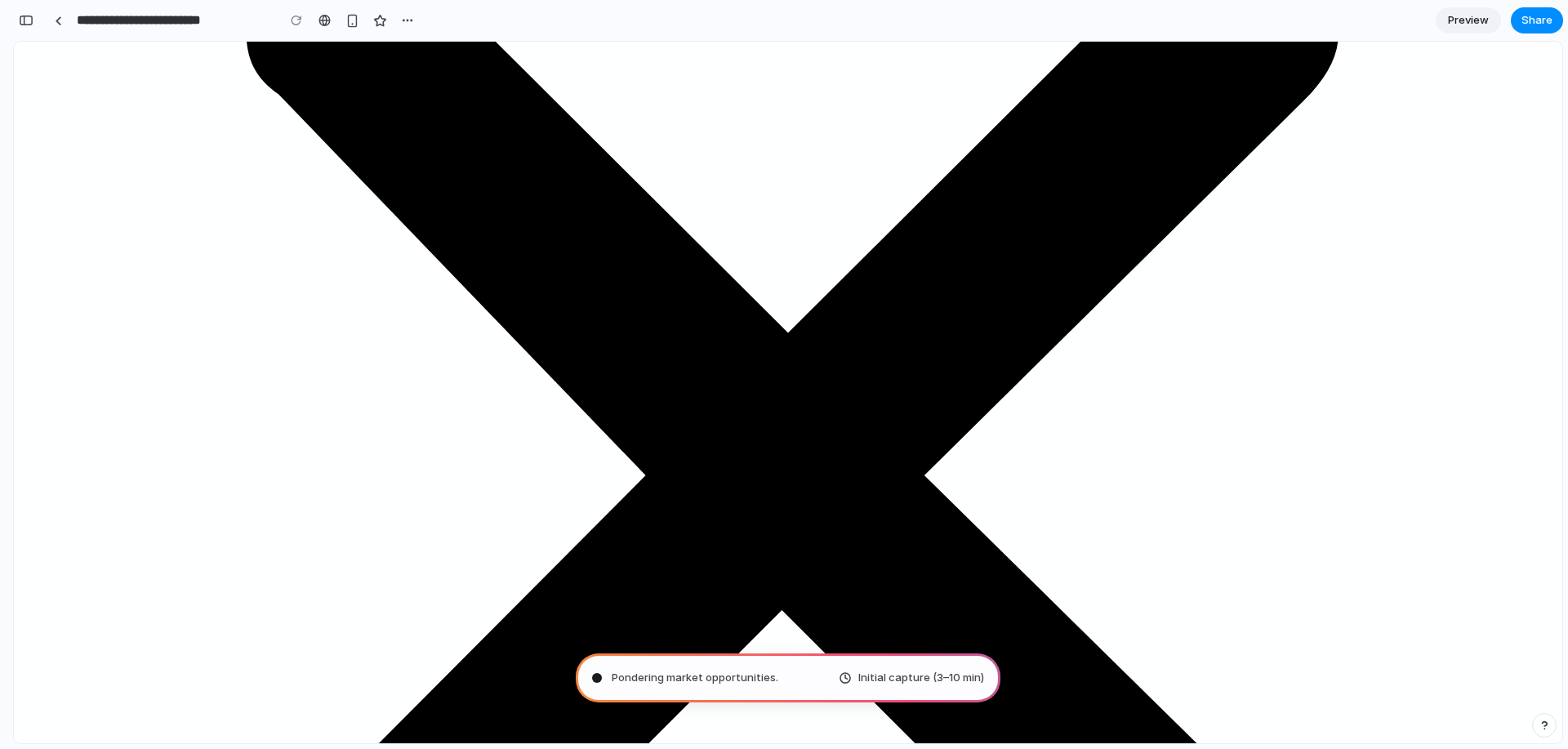
scroll to position [2476, 0]
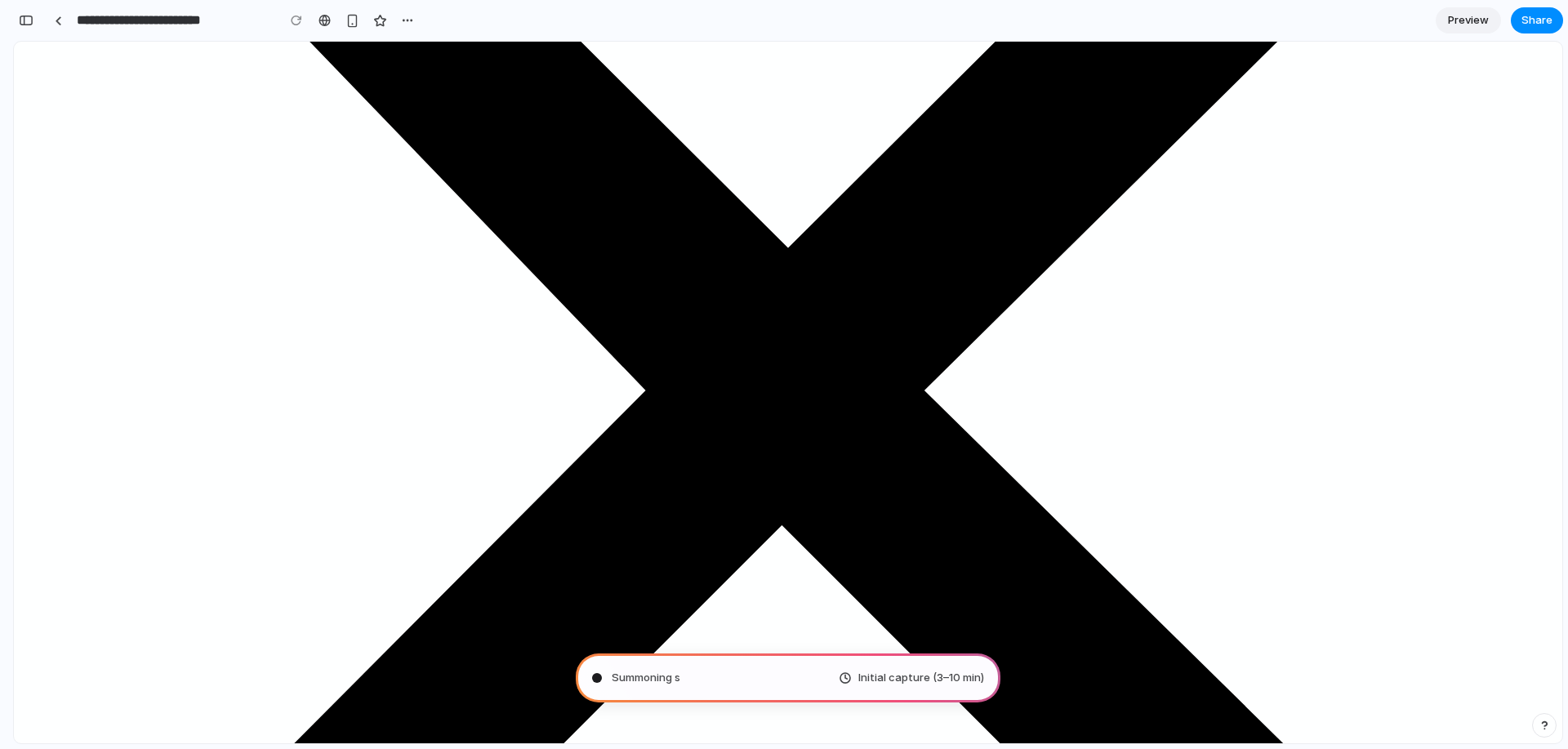
drag, startPoint x: 612, startPoint y: 113, endPoint x: 949, endPoint y: 113, distance: 337.0
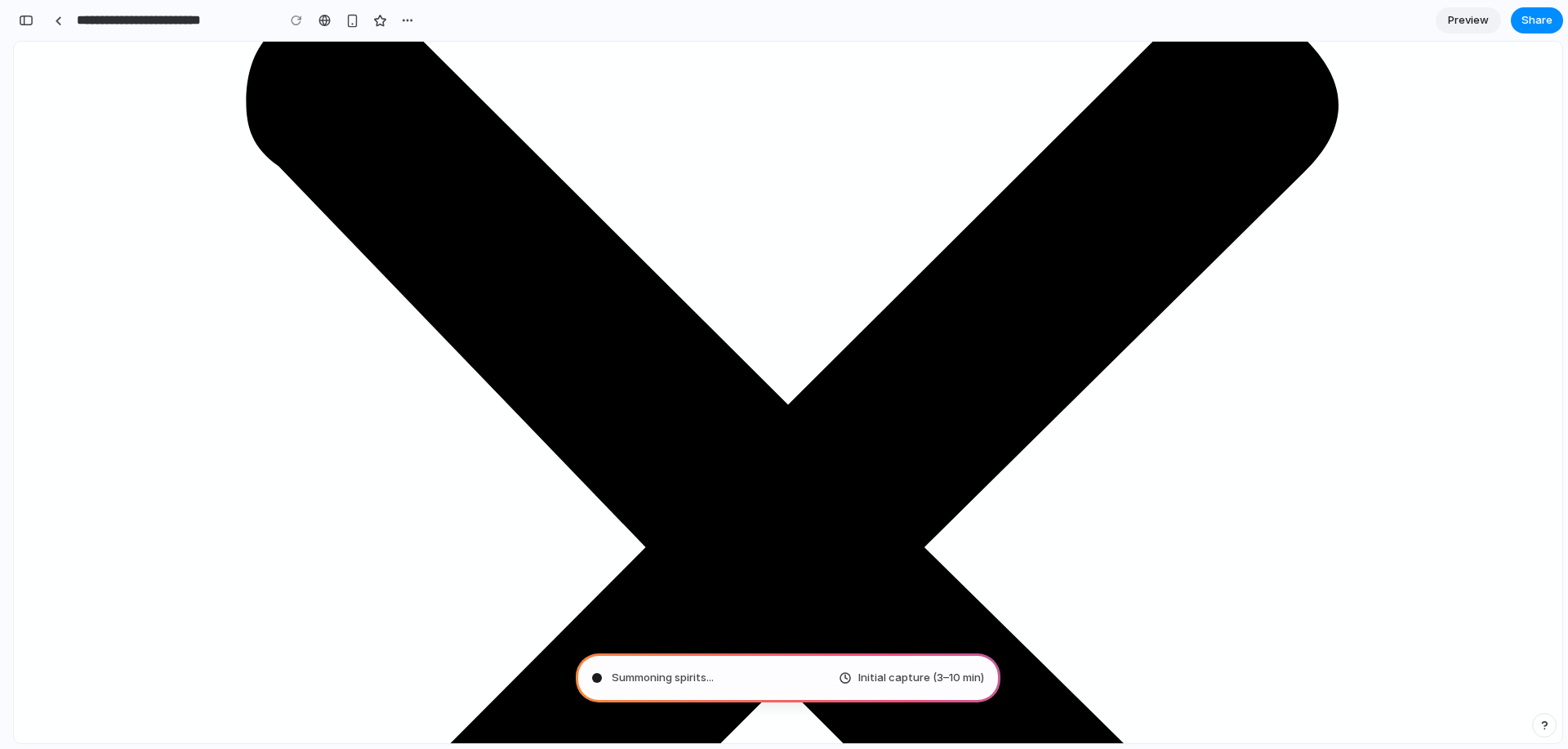
scroll to position [2286, 0]
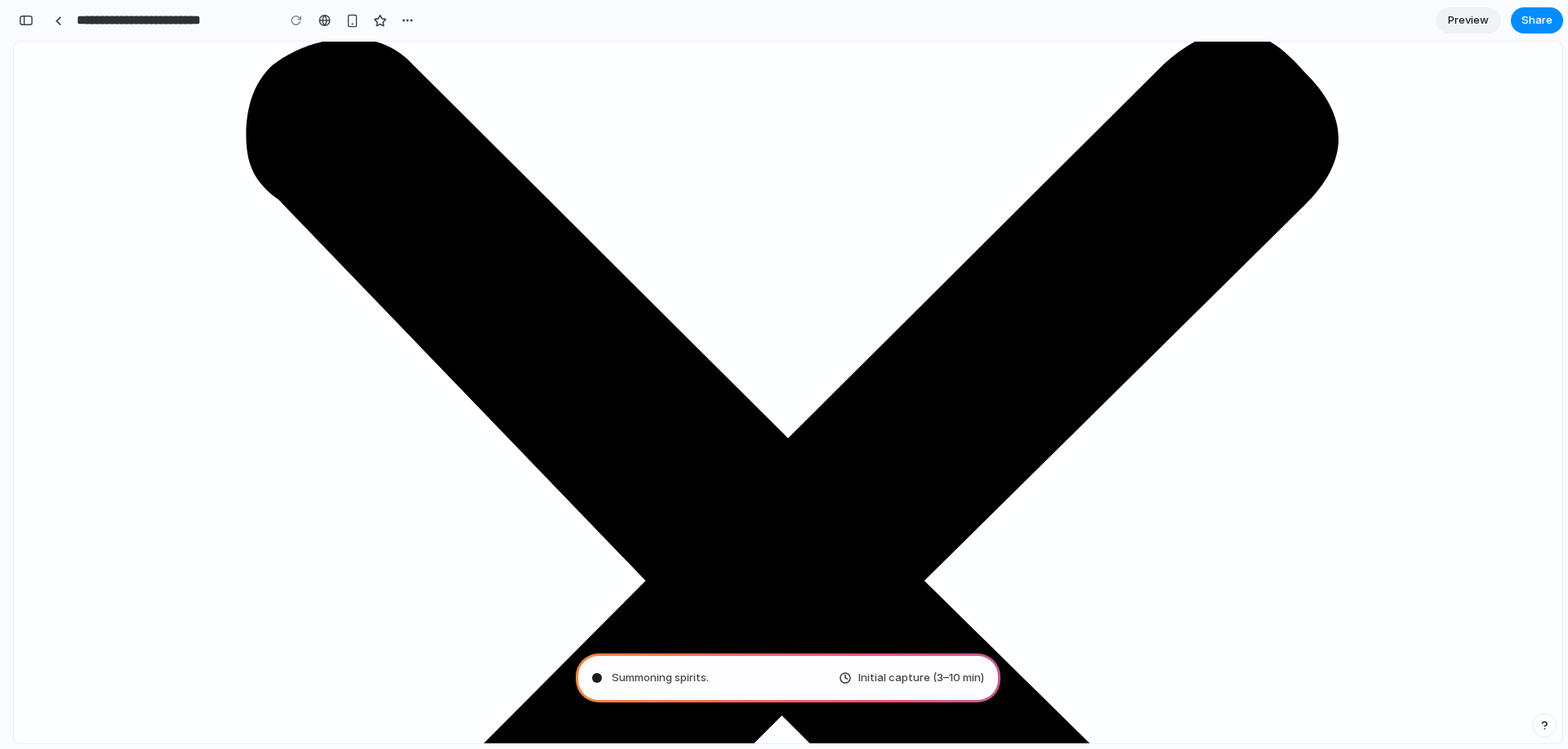
drag, startPoint x: 774, startPoint y: 287, endPoint x: 926, endPoint y: 291, distance: 152.1
drag, startPoint x: 620, startPoint y: 301, endPoint x: 954, endPoint y: 300, distance: 334.0
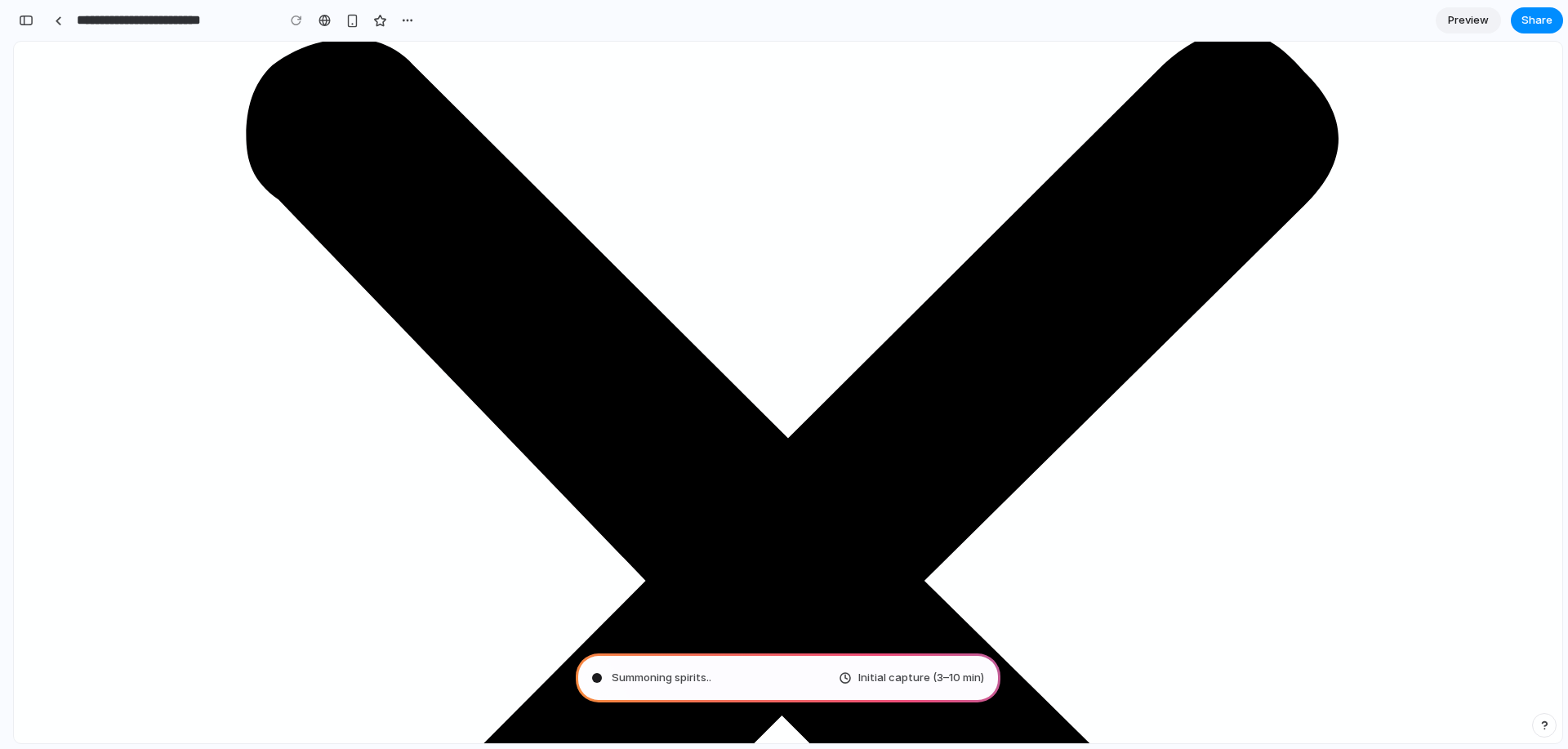
drag, startPoint x: 622, startPoint y: 309, endPoint x: 936, endPoint y: 301, distance: 314.1
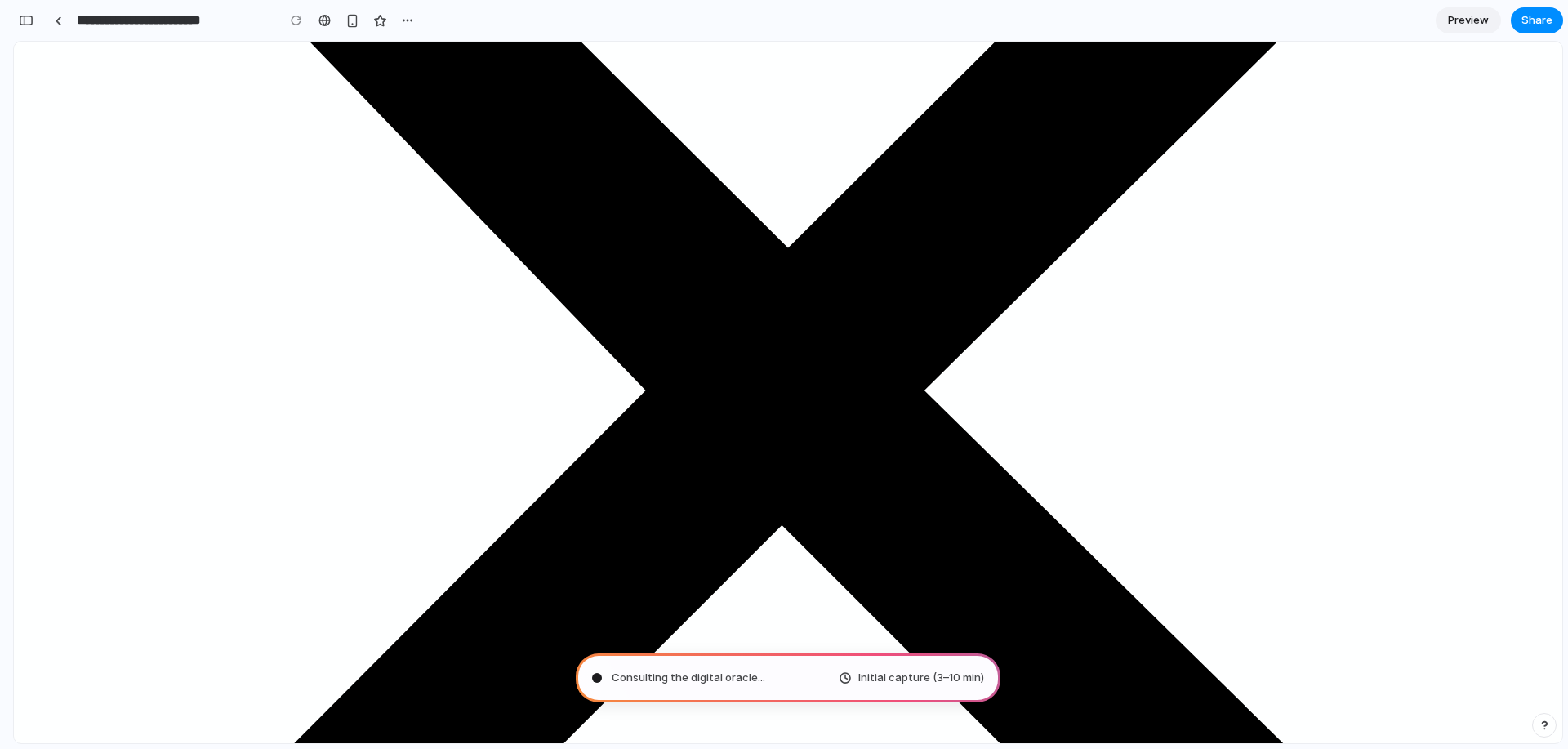
scroll to position [3238, 0]
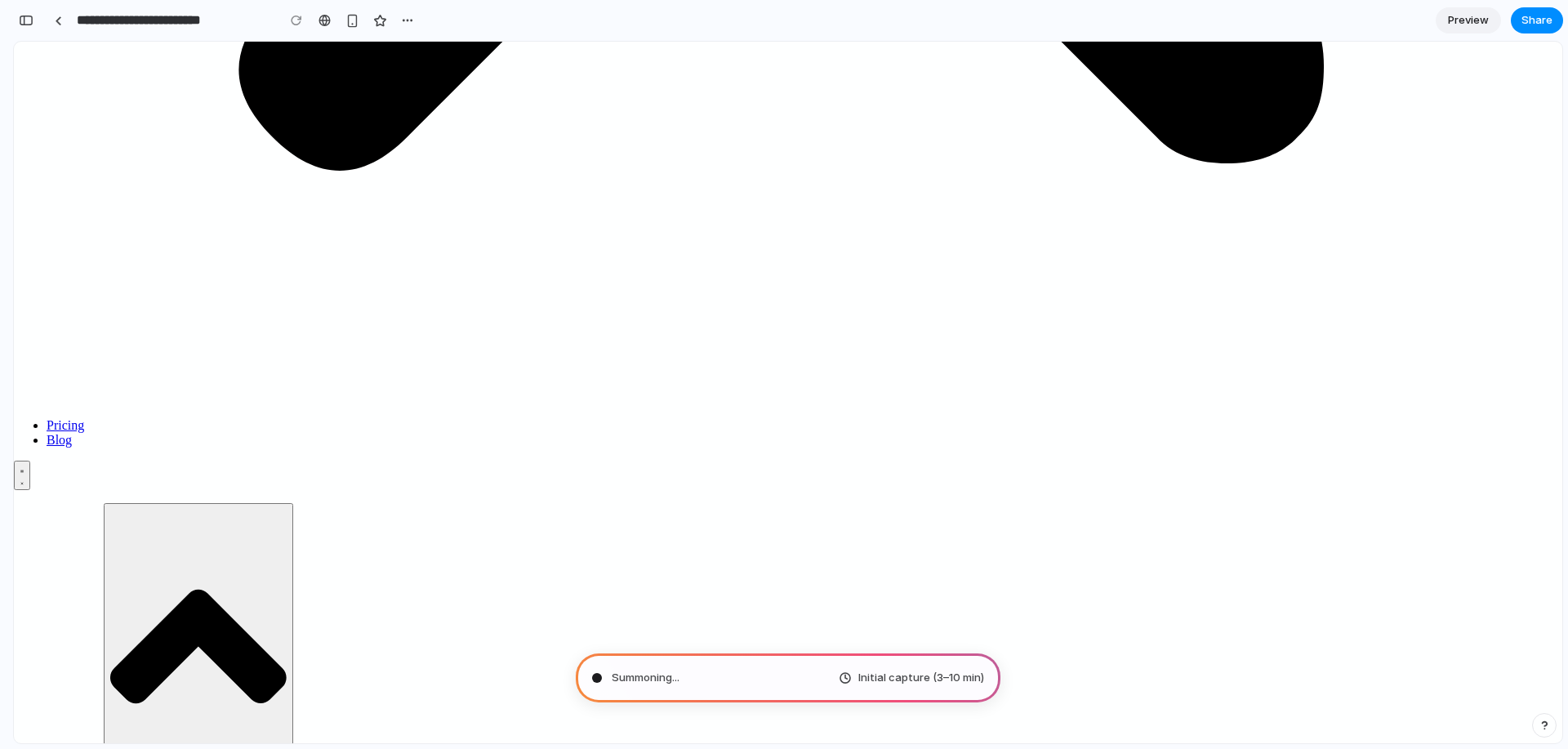
type input "**********"
